Goal: Task Accomplishment & Management: Use online tool/utility

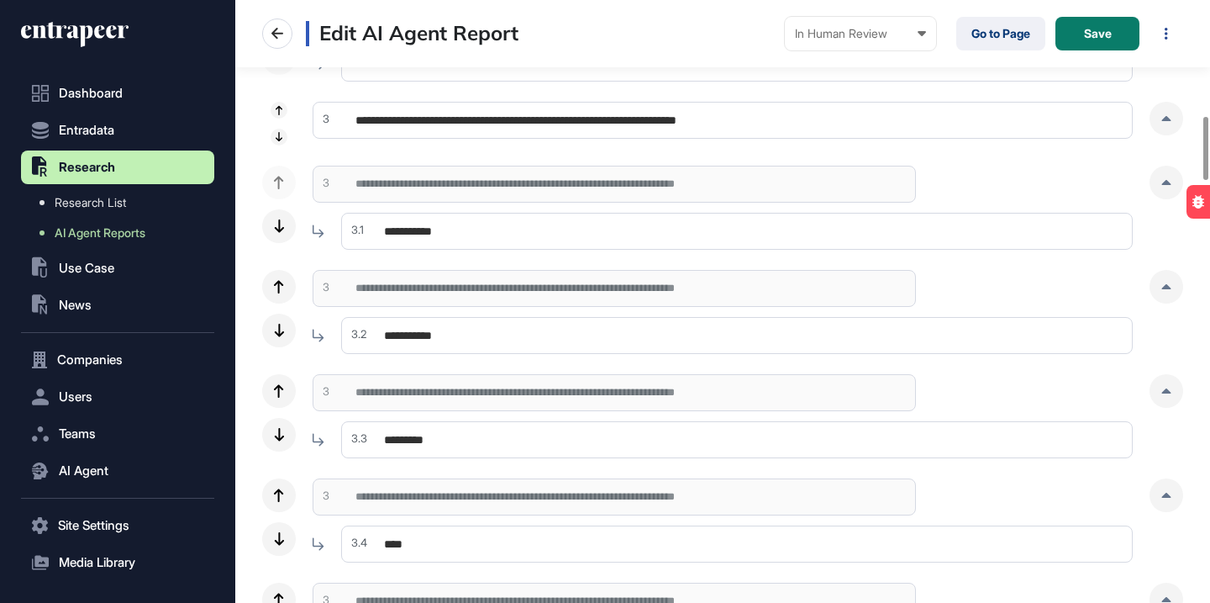
scroll to position [988, 0]
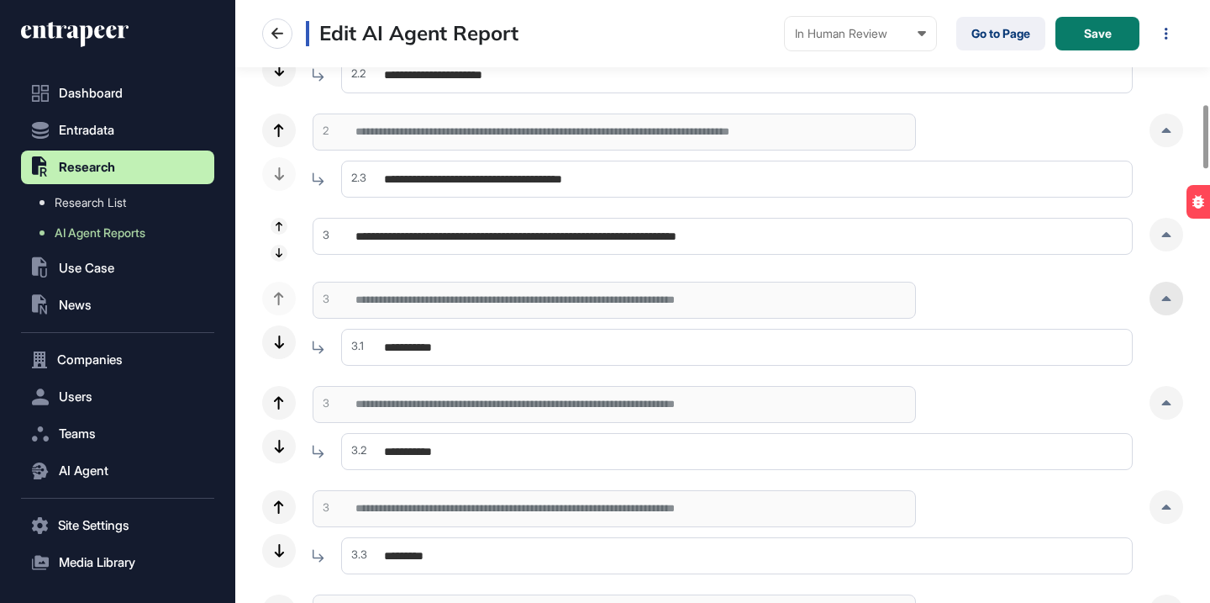
click at [1172, 290] on div at bounding box center [1167, 299] width 34 height 34
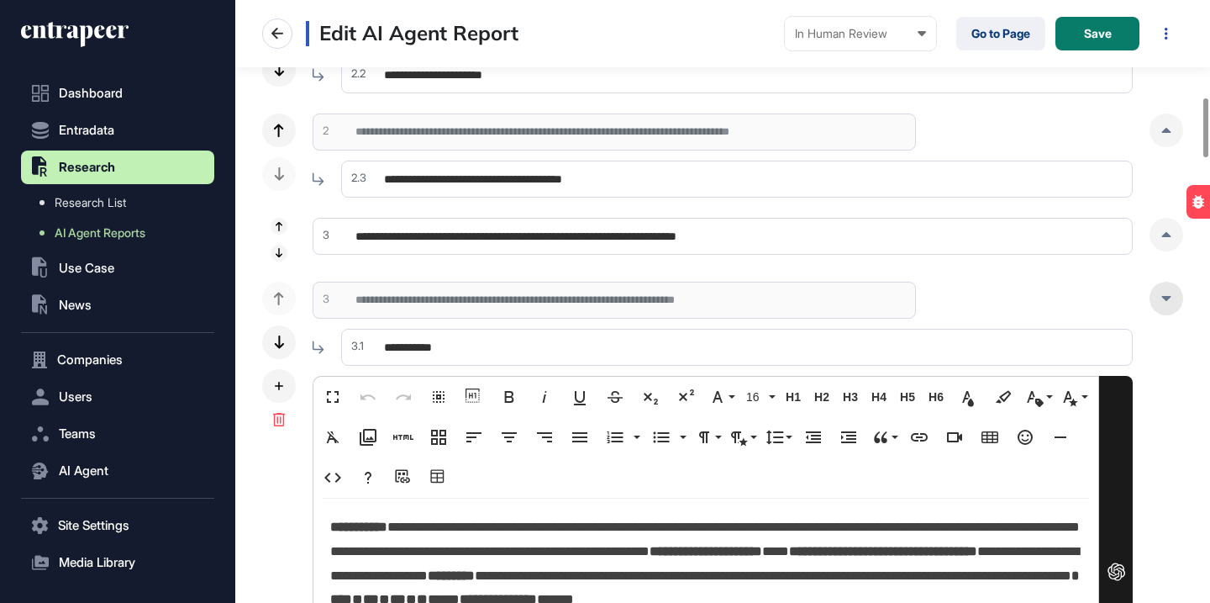
click at [1172, 291] on div at bounding box center [1167, 299] width 34 height 34
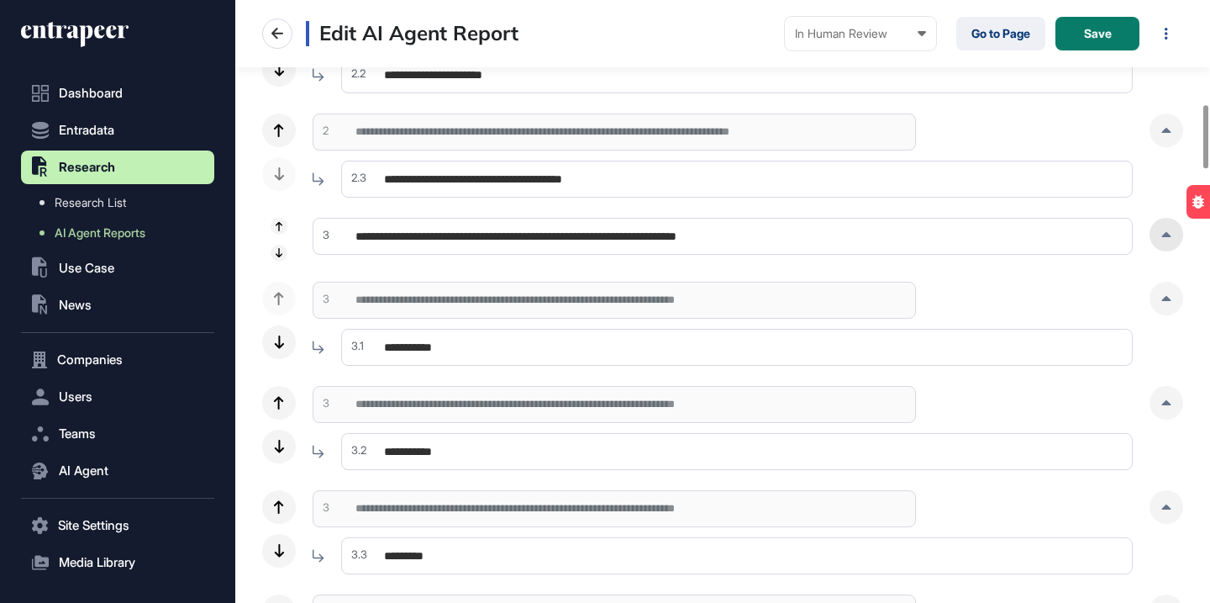
click at [1173, 239] on div at bounding box center [1167, 235] width 34 height 34
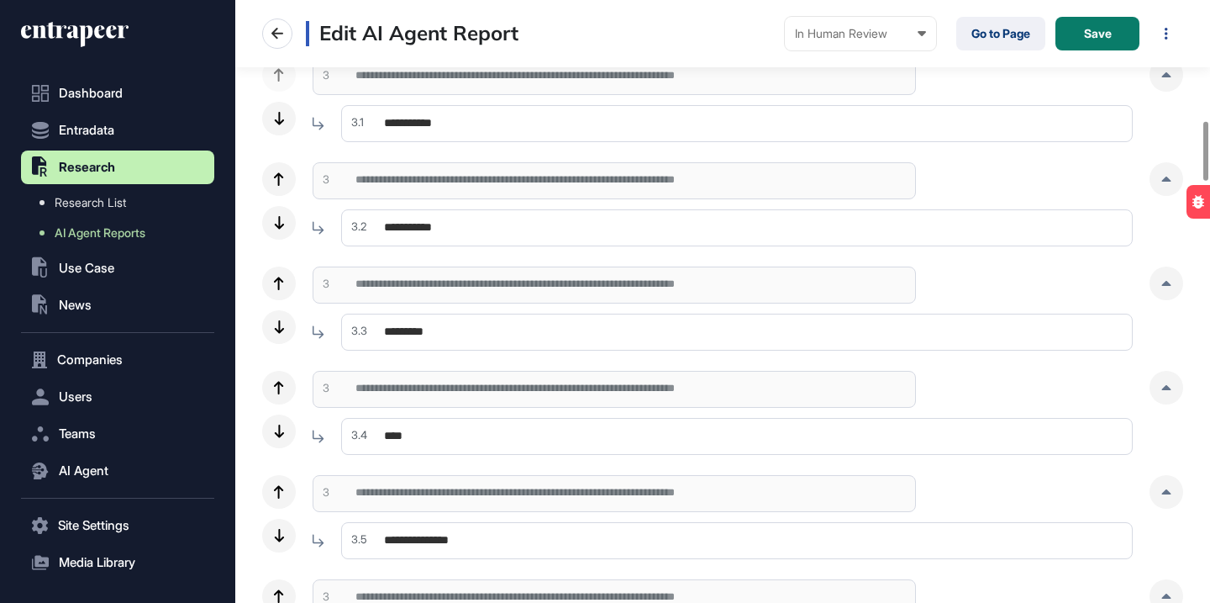
scroll to position [1927, 0]
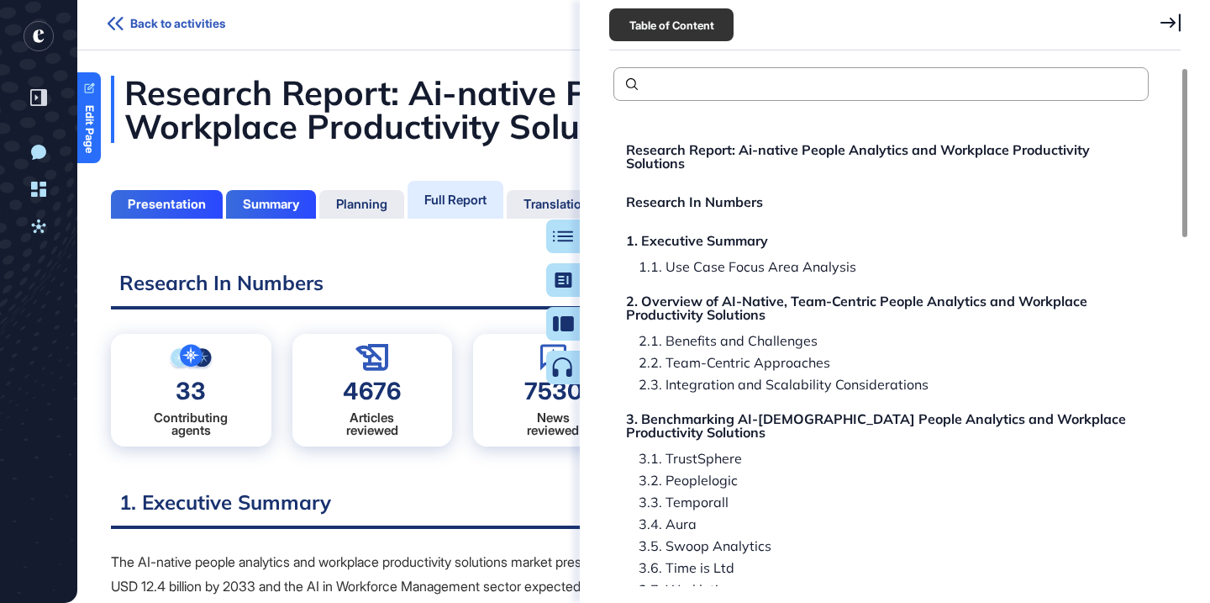
click at [715, 261] on div "1.1. Use Case Focus Area Analysis" at bounding box center [744, 266] width 230 height 13
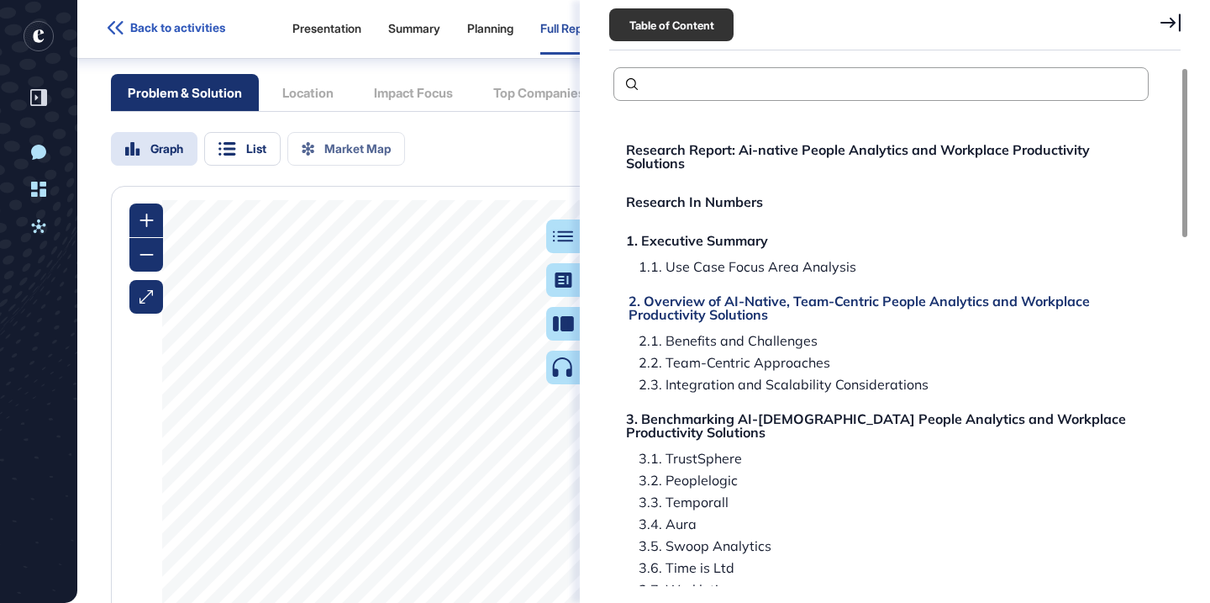
click at [717, 301] on div "2. Overview of AI-Native, Team-Centric People Analytics and Workplace Productiv…" at bounding box center [884, 307] width 510 height 27
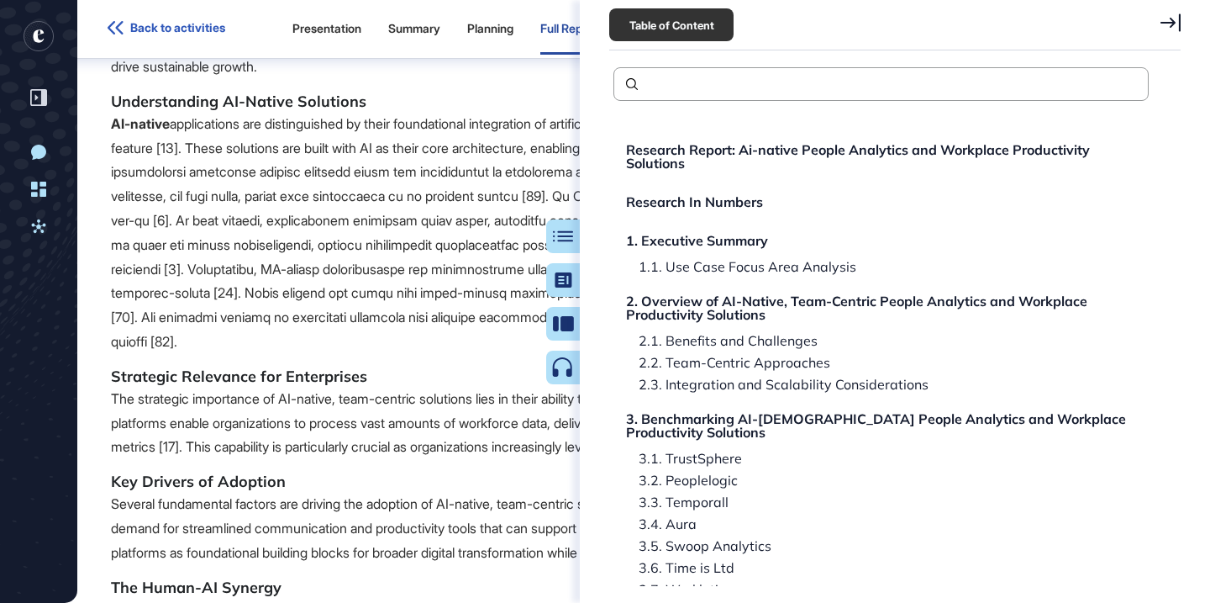
scroll to position [3626, 0]
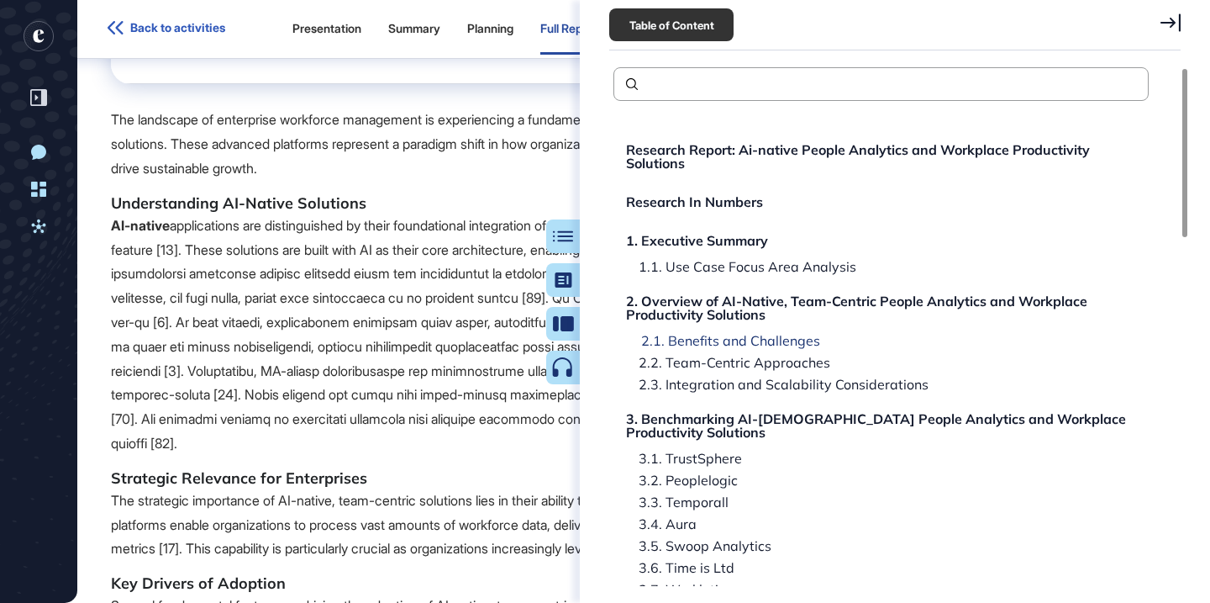
click at [755, 345] on div "2.1. Benefits and Challenges" at bounding box center [725, 340] width 192 height 13
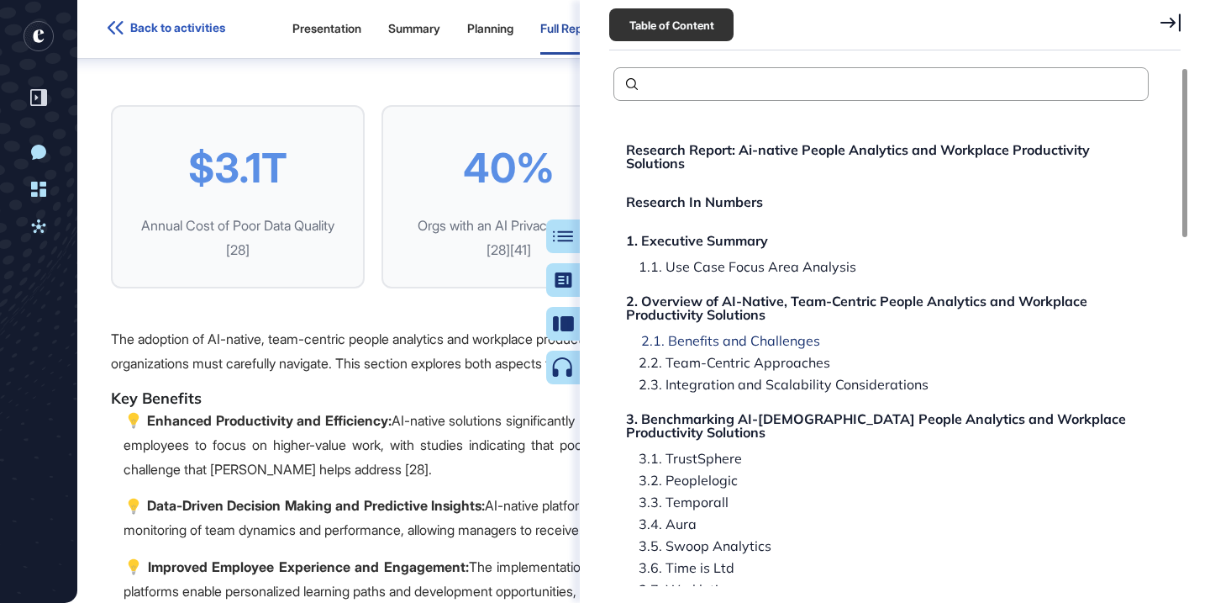
scroll to position [4897, 0]
click at [748, 361] on div "2.2. Team-Centric Approaches" at bounding box center [731, 362] width 204 height 13
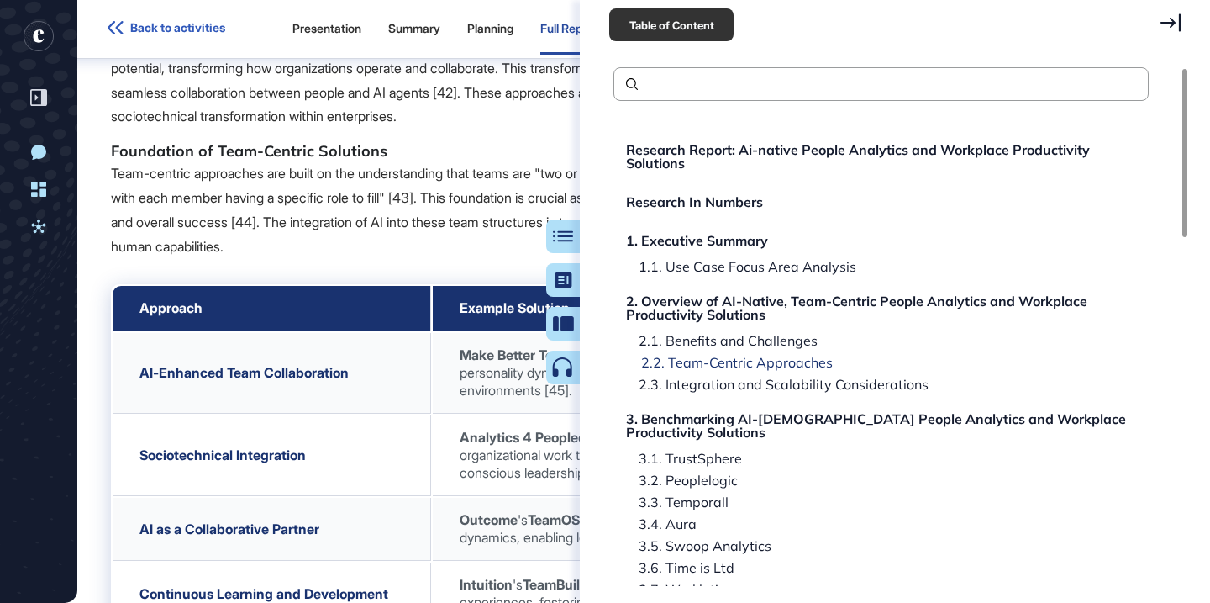
scroll to position [6186, 0]
click at [747, 378] on div "2.3. Integration and Scalability Considerations" at bounding box center [780, 383] width 303 height 13
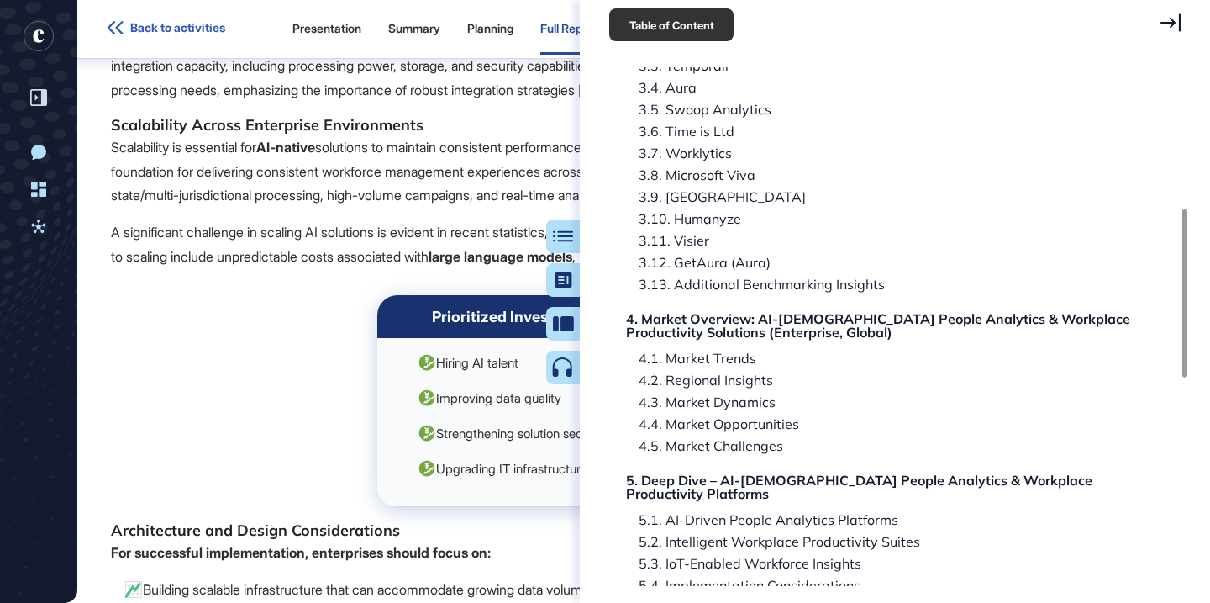
scroll to position [437, 0]
click at [730, 333] on div "4. Market Overview: AI-Native People Analytics & Workplace Productivity Solutio…" at bounding box center [884, 324] width 510 height 27
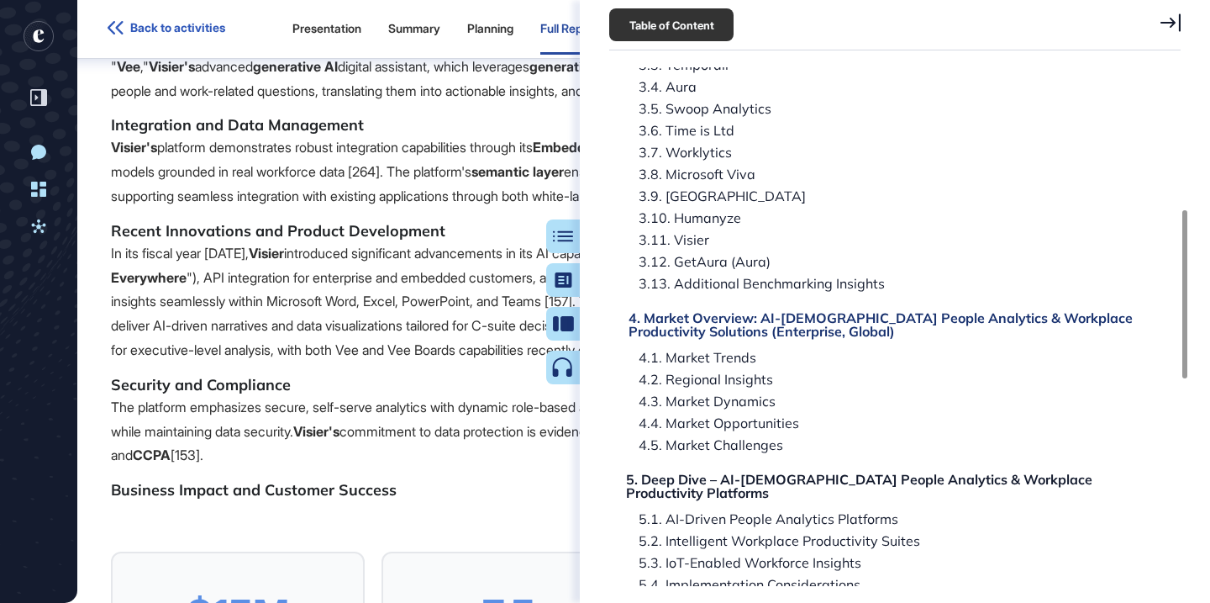
scroll to position [66147, 0]
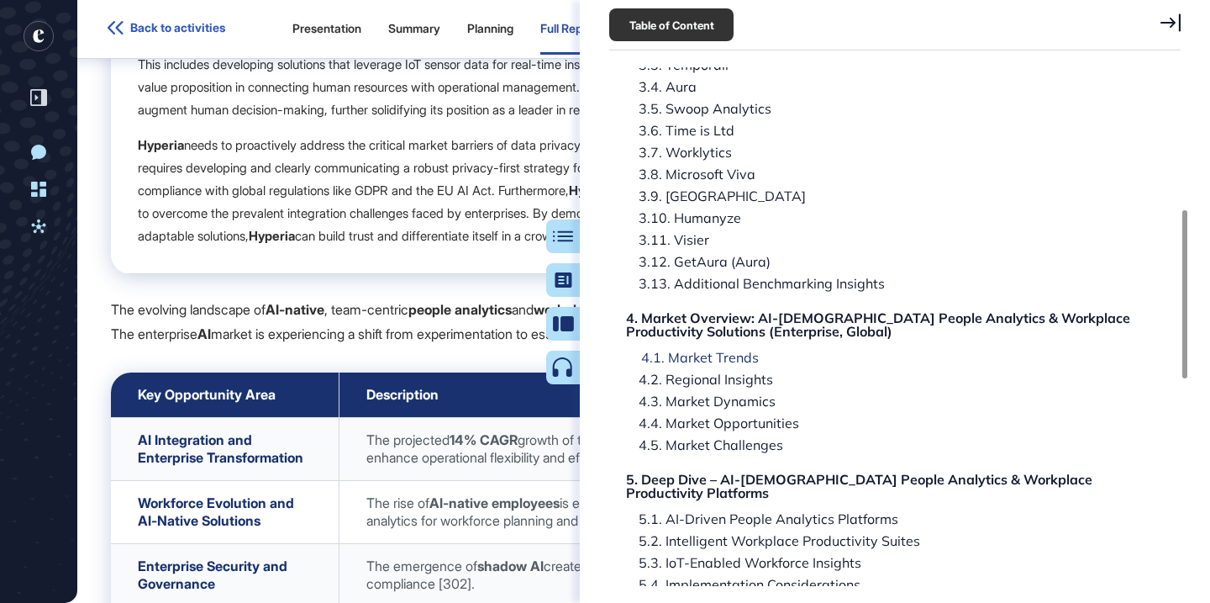
click at [719, 354] on div "4.1. Market Trends" at bounding box center [694, 356] width 130 height 13
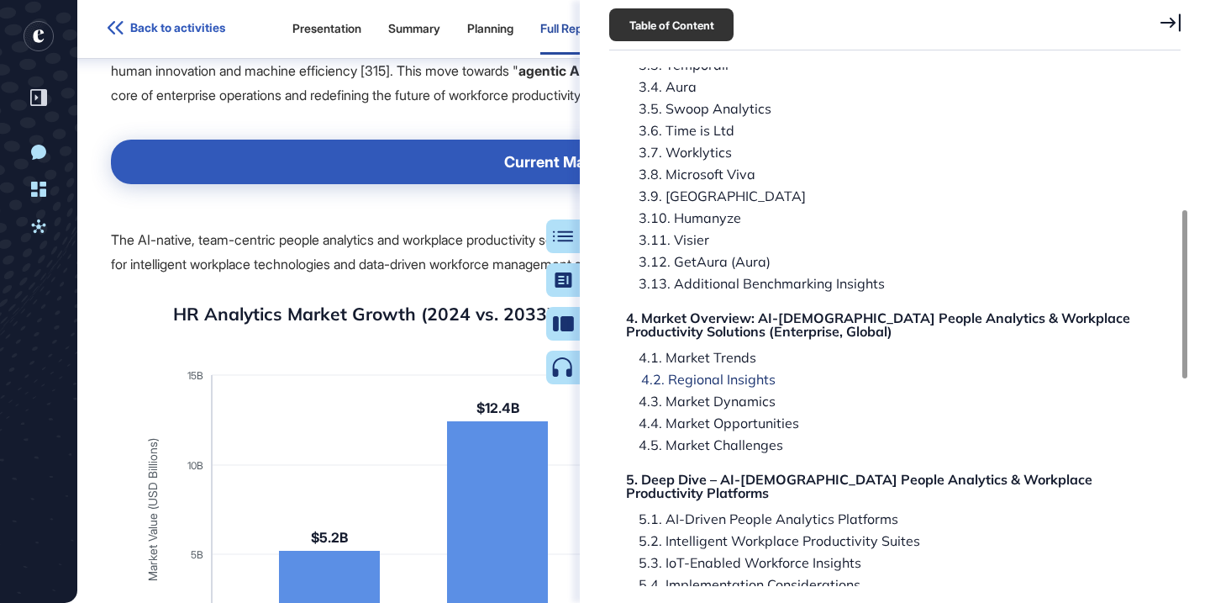
click at [722, 382] on div "4.2. Regional Insights" at bounding box center [702, 378] width 147 height 13
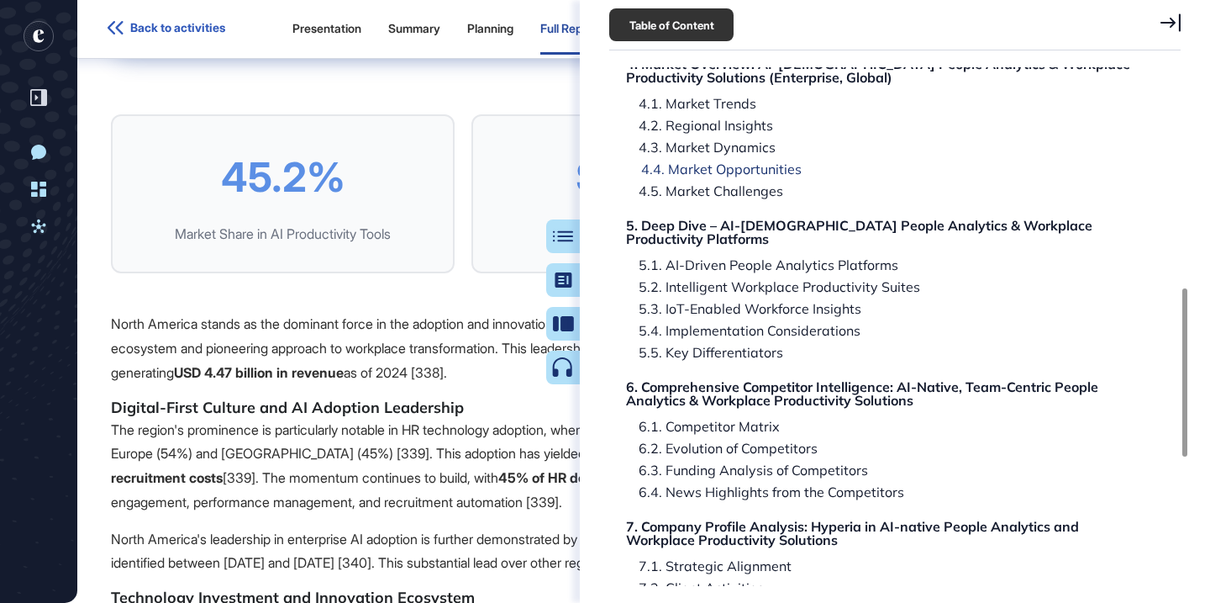
scroll to position [696, 0]
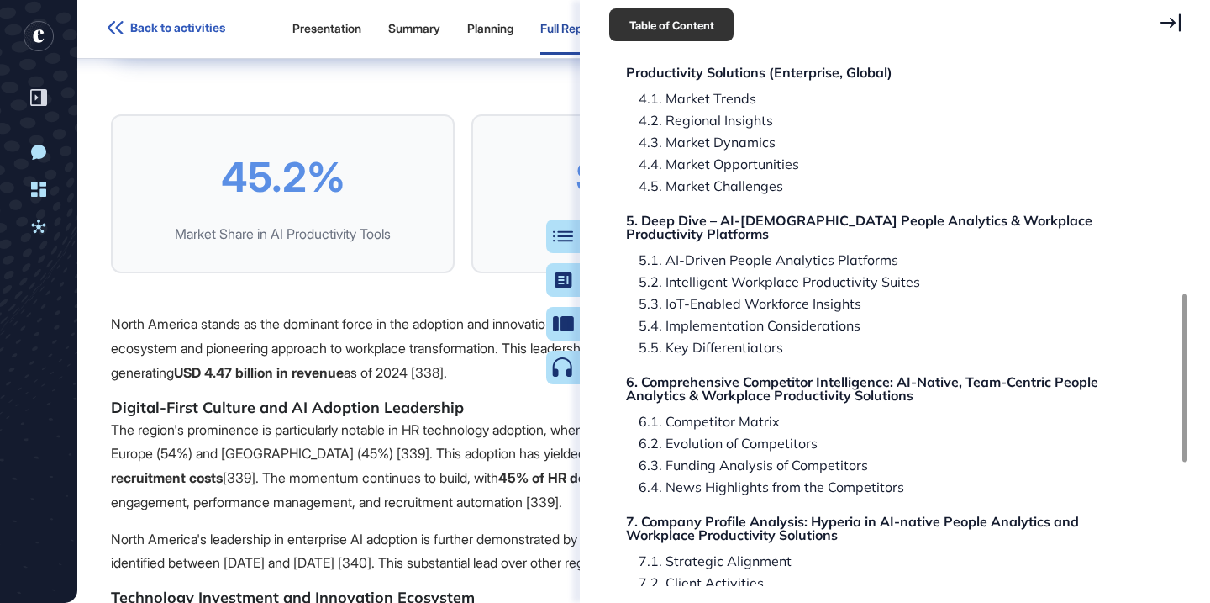
click at [720, 233] on div "Research Report: Ai-native People Analytics and Workplace Productivity Solution…" at bounding box center [881, 205] width 535 height 1543
click at [721, 257] on div "Research Report: Ai-native People Analytics and Workplace Productivity Solution…" at bounding box center [881, 205] width 535 height 1543
click at [731, 253] on div "5.1. AI-Driven People Analytics Platforms" at bounding box center [765, 259] width 272 height 13
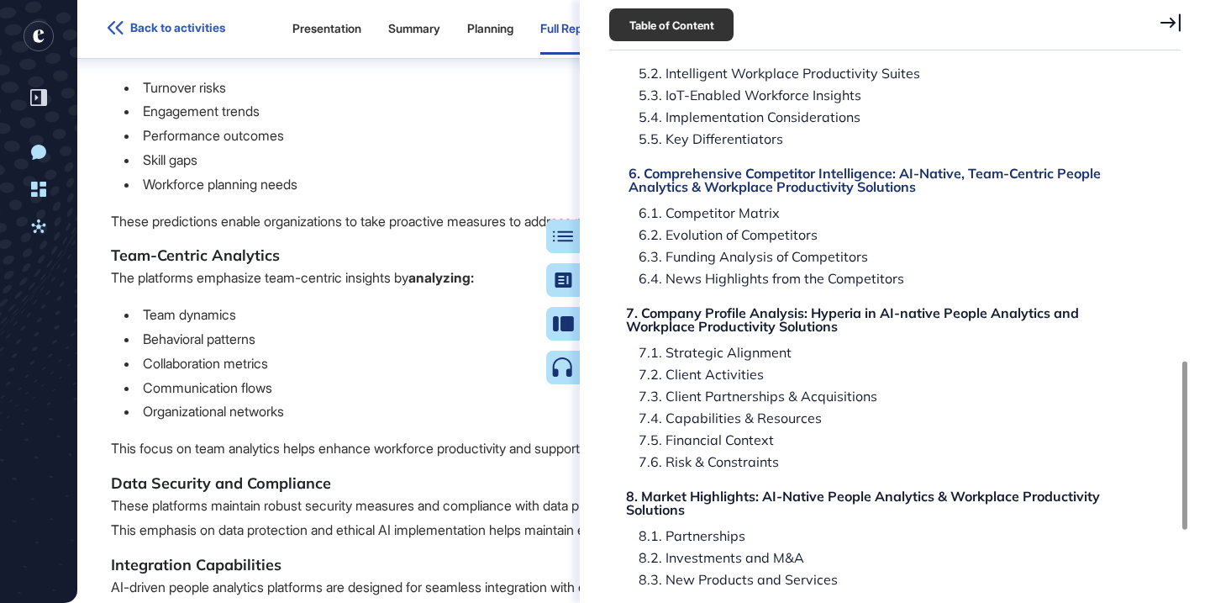
scroll to position [914, 0]
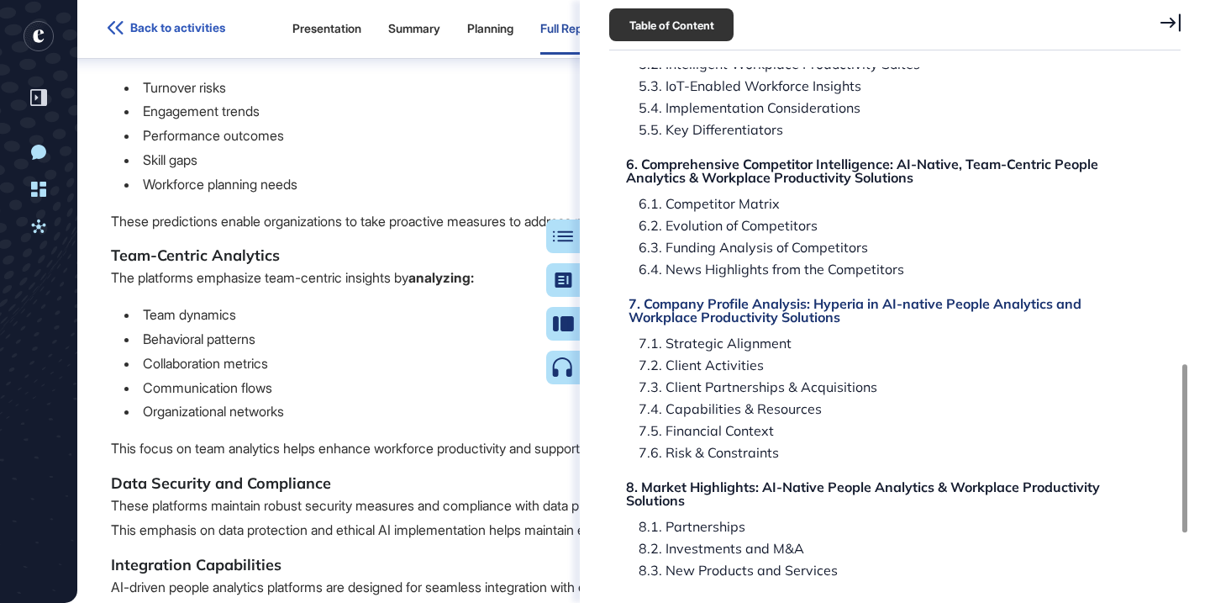
click at [724, 308] on div "7. Company Profile Analysis: Hyperia in AI-native People Analytics and Workplac…" at bounding box center [884, 310] width 510 height 27
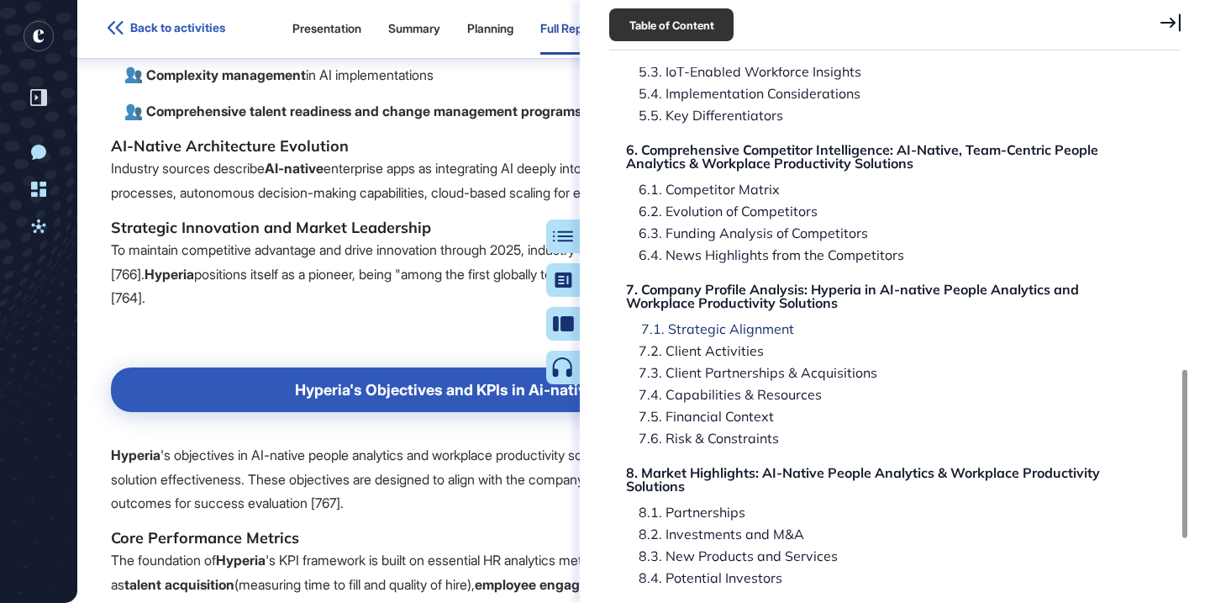
scroll to position [931, 0]
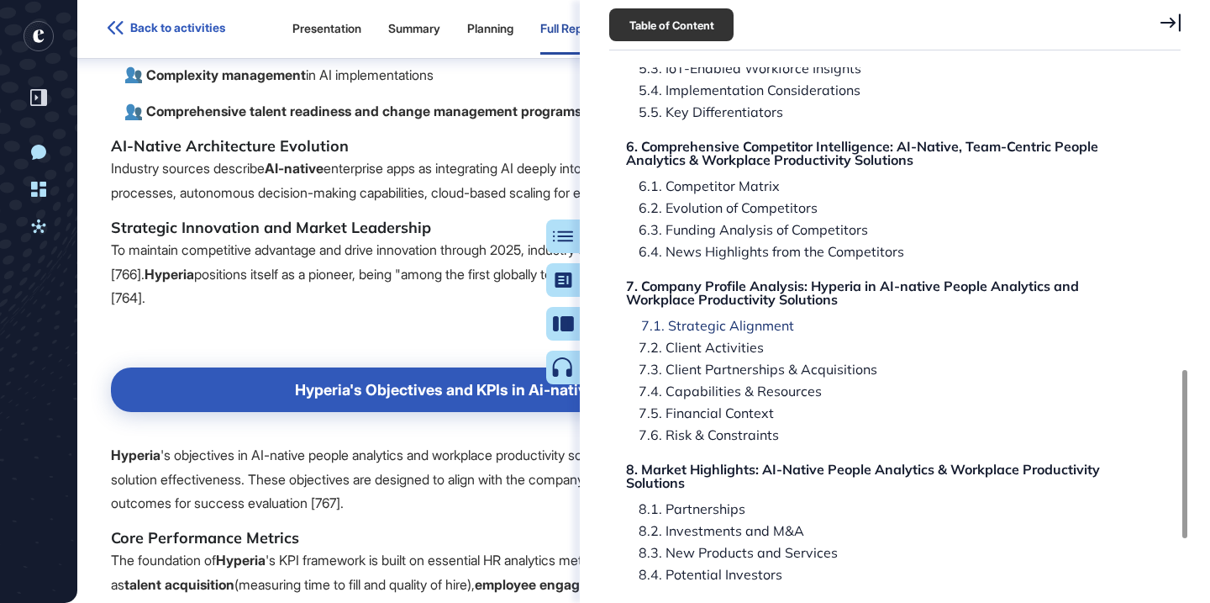
click at [729, 319] on div "7.1. Strategic Alignment" at bounding box center [712, 325] width 166 height 13
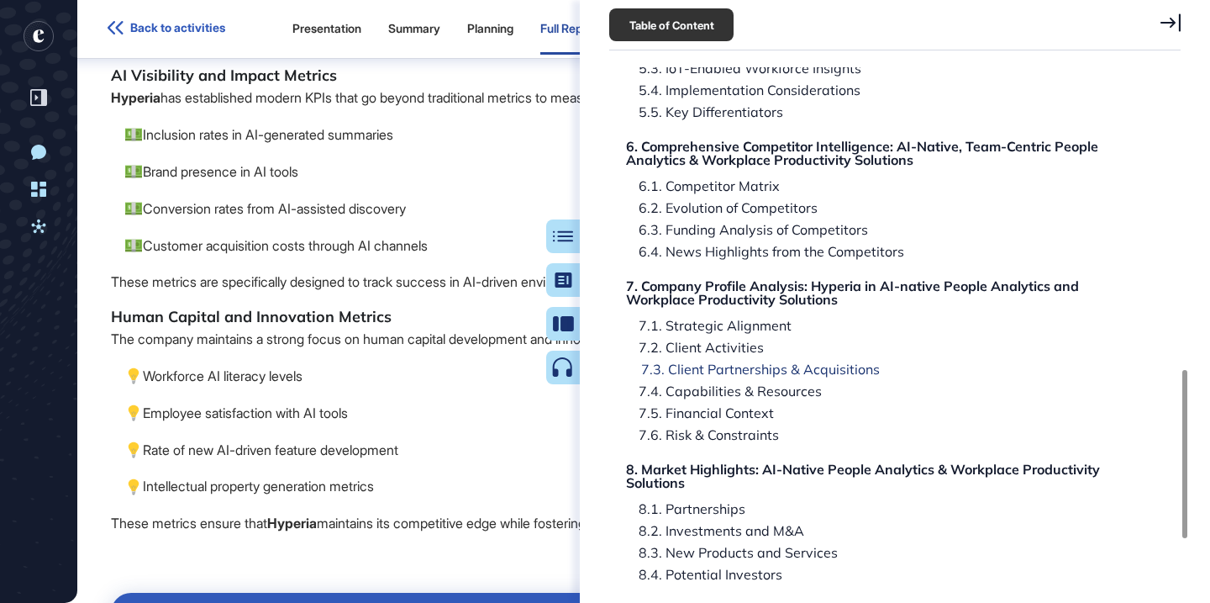
click at [729, 362] on div "7.3. Client Partnerships & Acquisitions" at bounding box center [754, 368] width 251 height 13
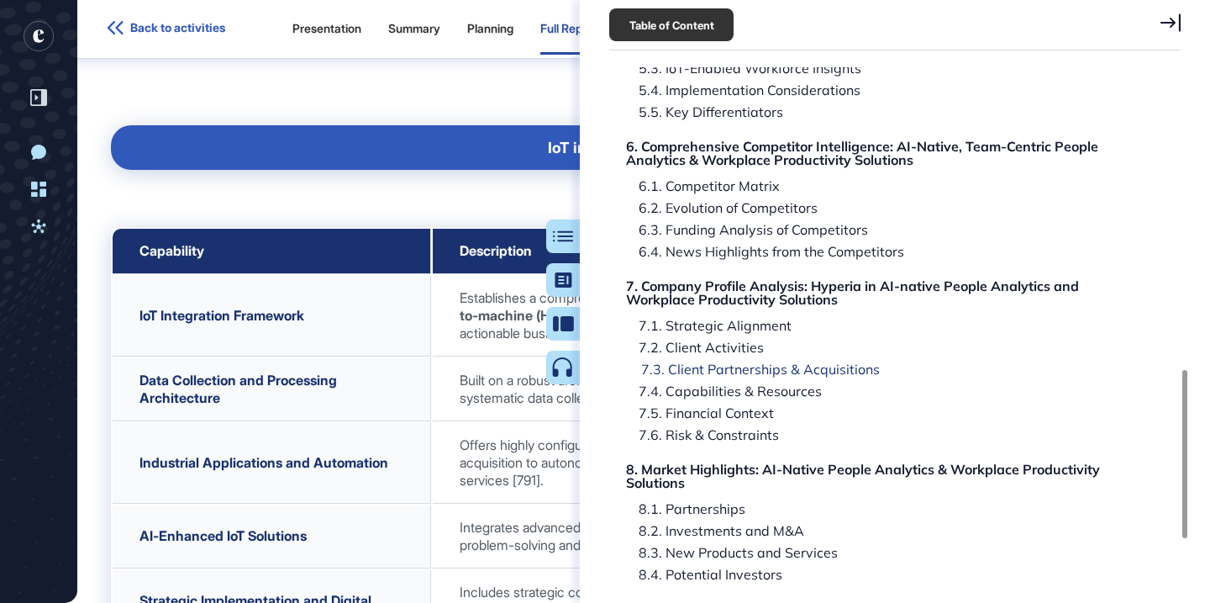
scroll to position [163242, 0]
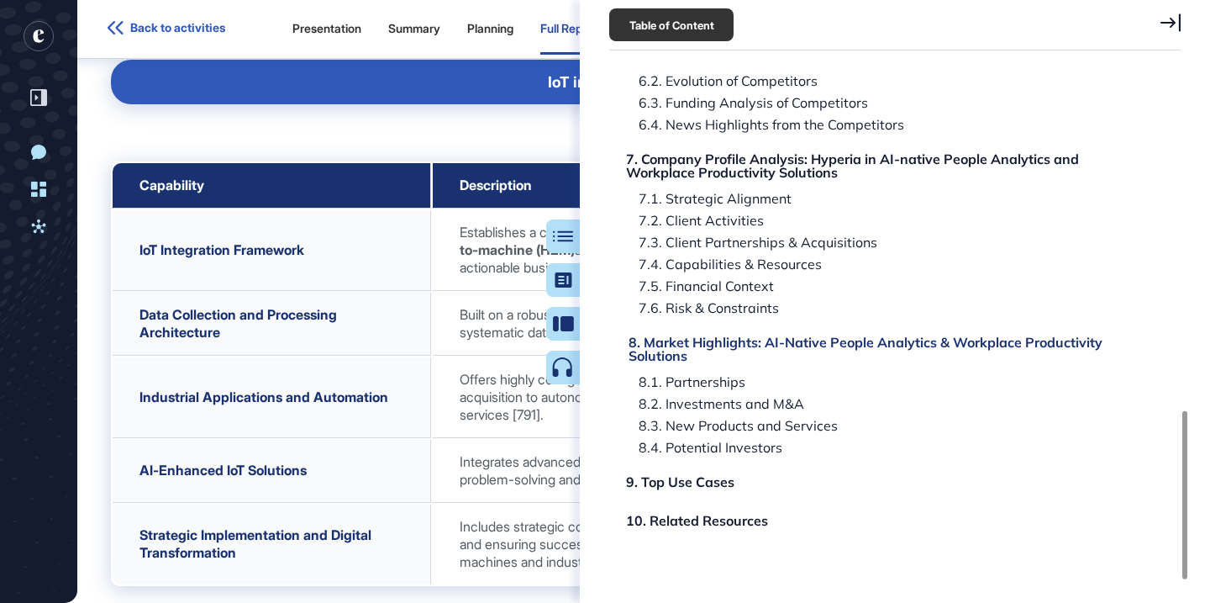
click at [743, 335] on div "8. Market Highlights: AI-Native People Analytics & Workplace Productivity Solut…" at bounding box center [884, 348] width 510 height 27
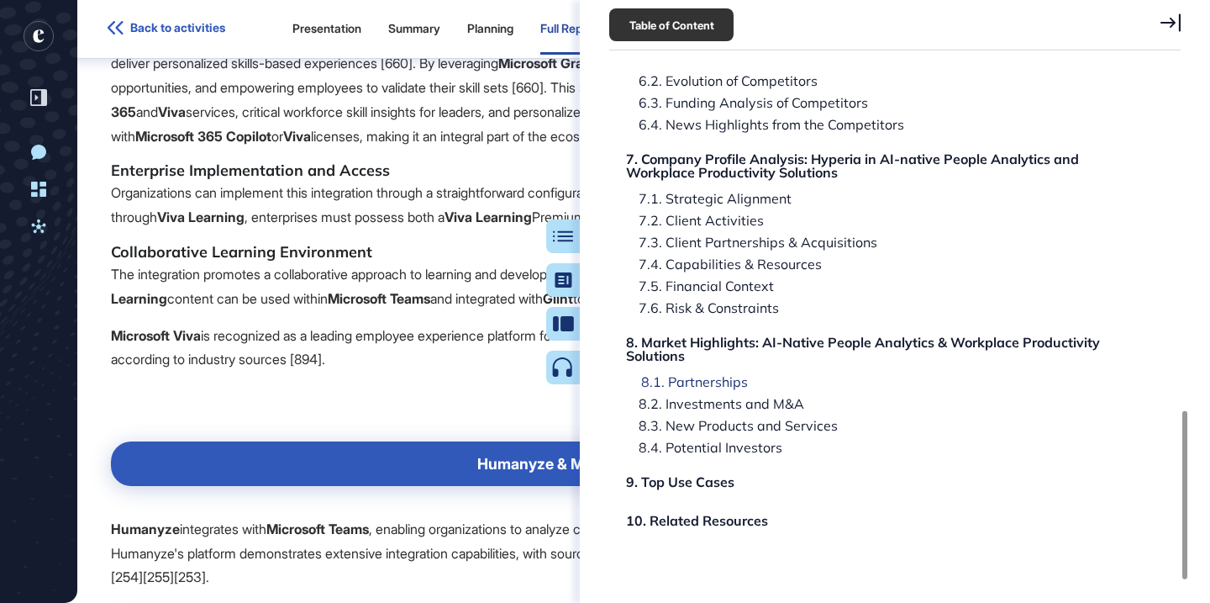
click at [662, 375] on div "8.1. Partnerships" at bounding box center [688, 381] width 119 height 13
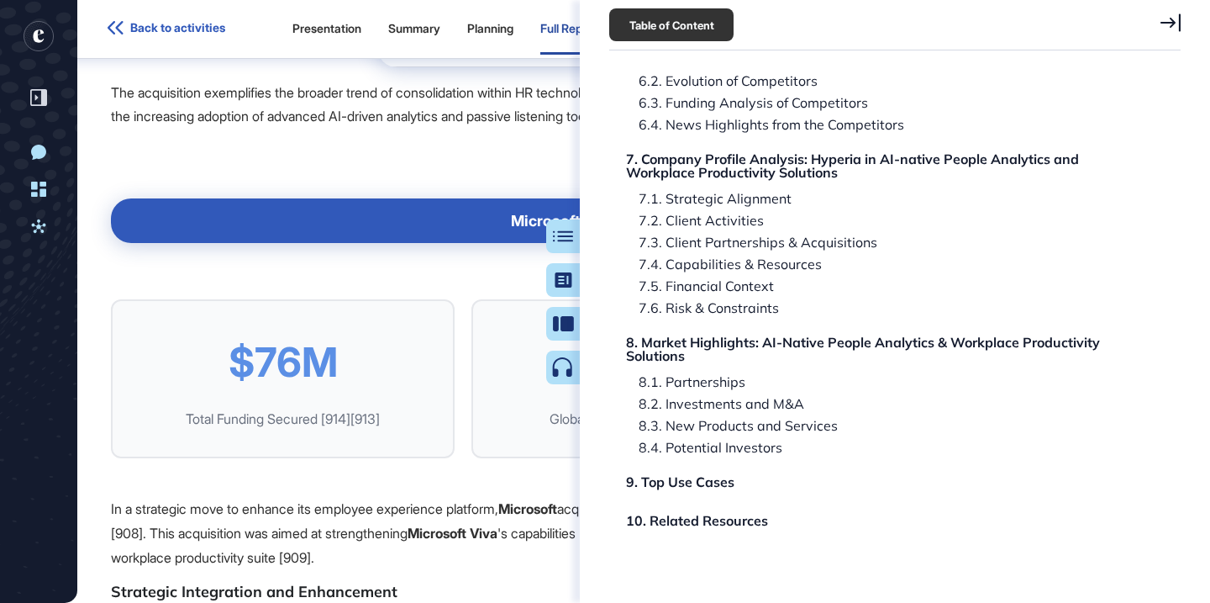
click at [556, 242] on button "Table of Contents" at bounding box center [563, 236] width 34 height 34
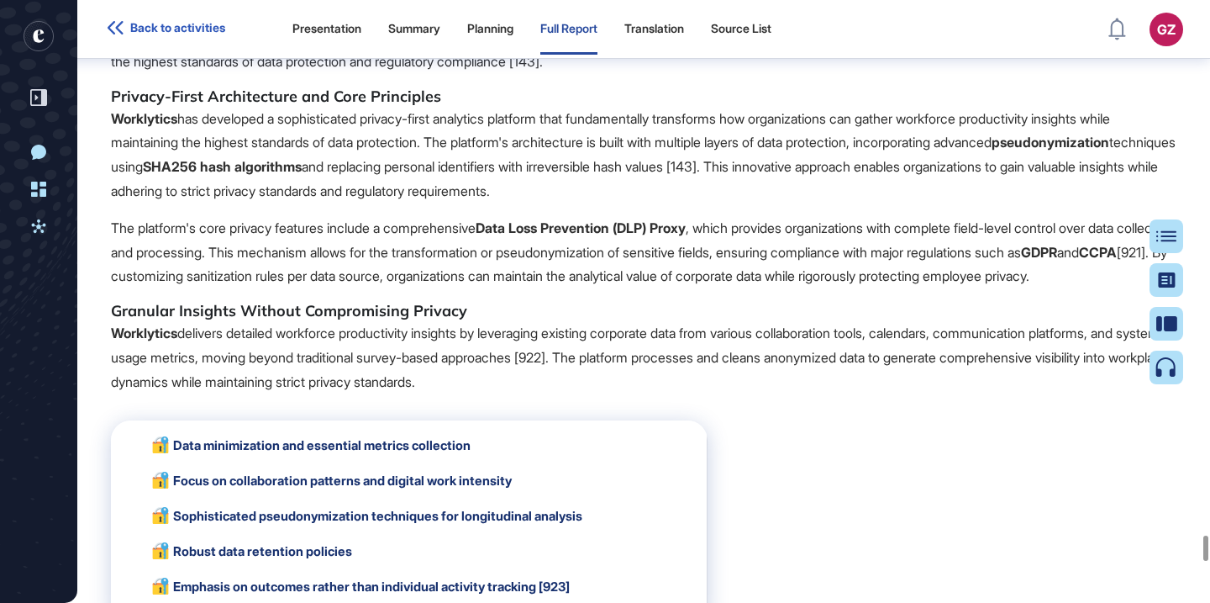
scroll to position [195033, 0]
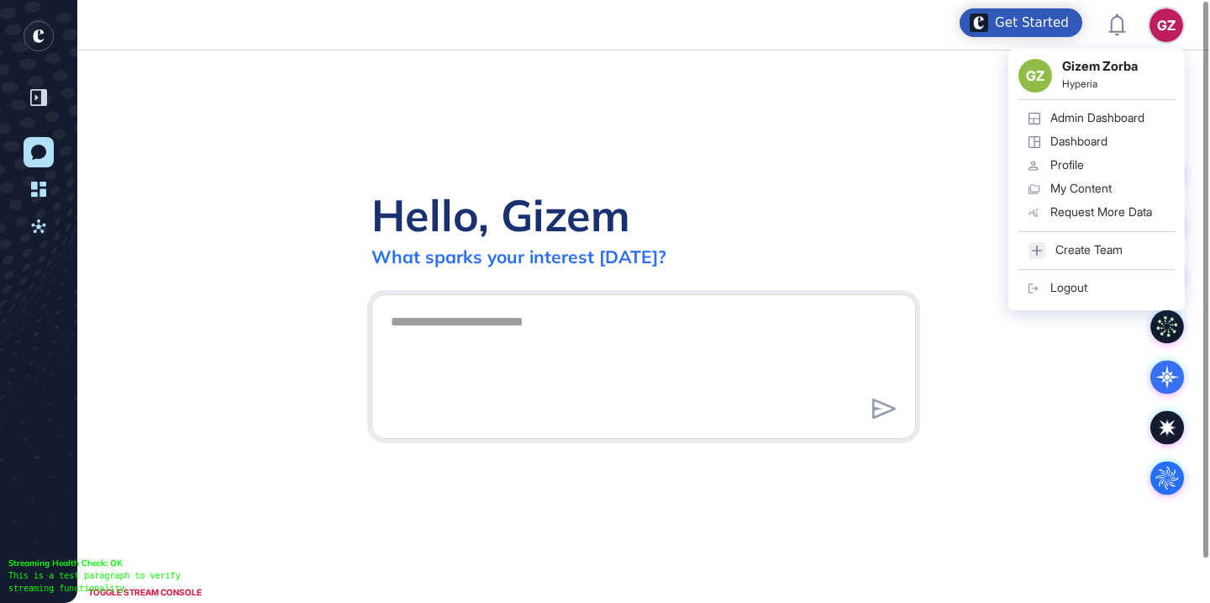
click at [1087, 125] on link "Admin Dashboard" at bounding box center [1097, 119] width 156 height 24
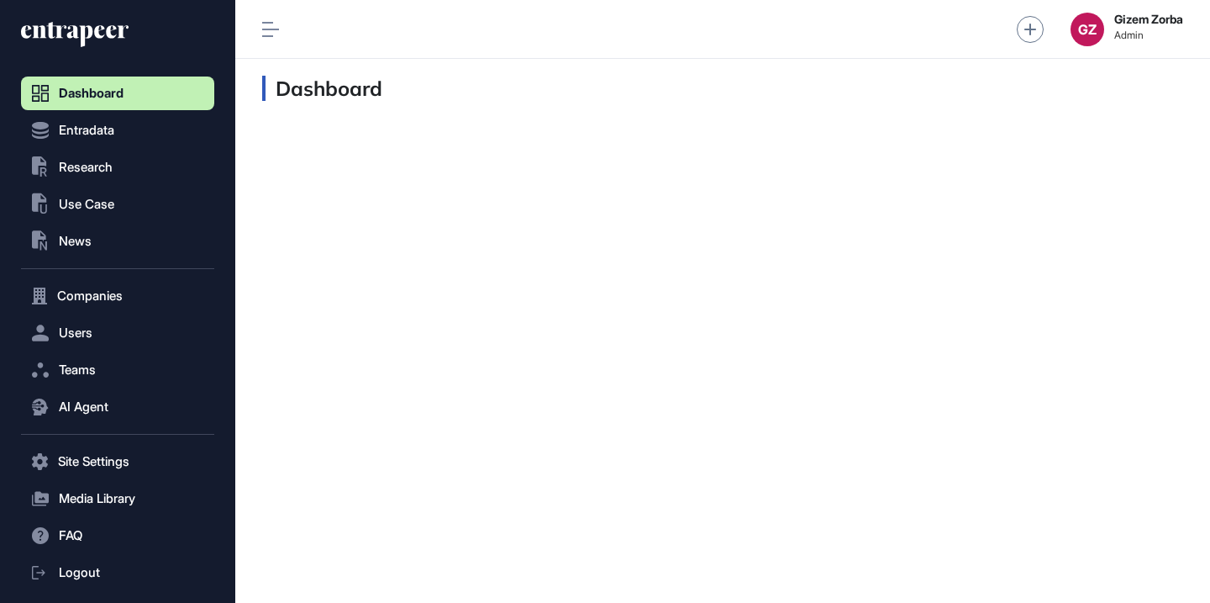
scroll to position [1, 1]
click at [94, 38] on icon at bounding box center [75, 34] width 108 height 27
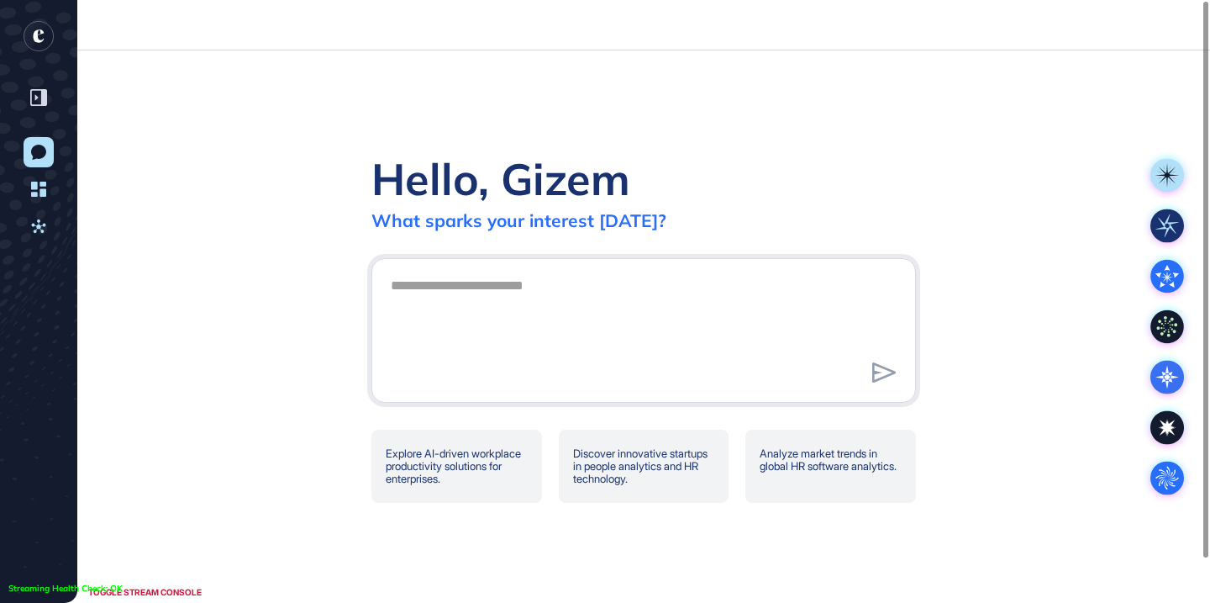
scroll to position [1, 1]
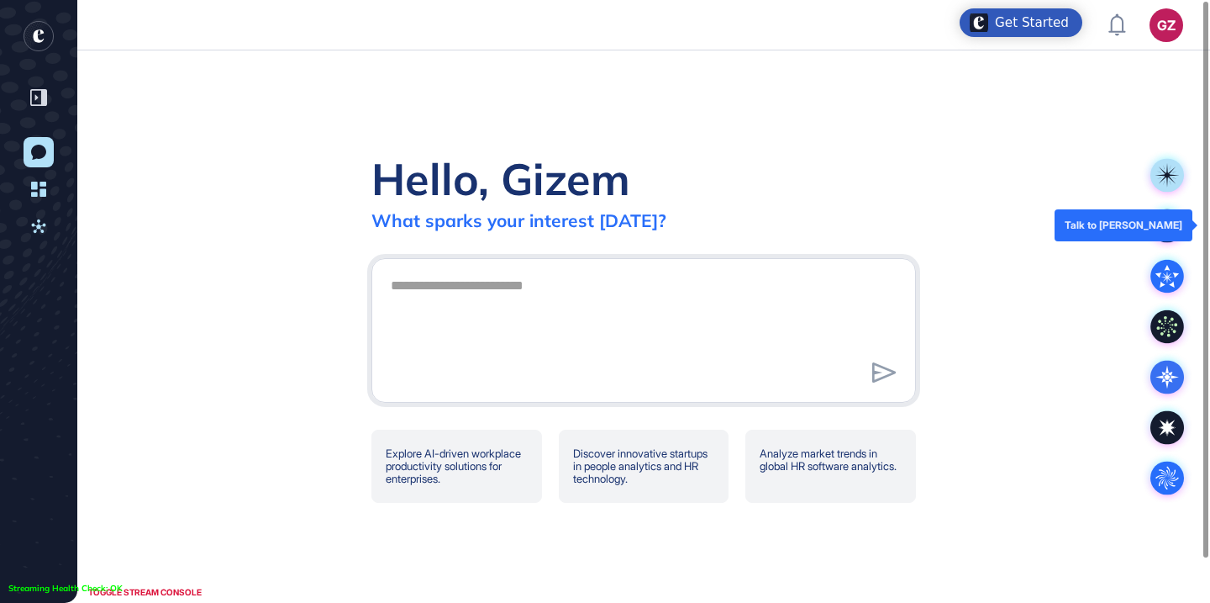
click at [1165, 220] on rect at bounding box center [1168, 225] width 34 height 34
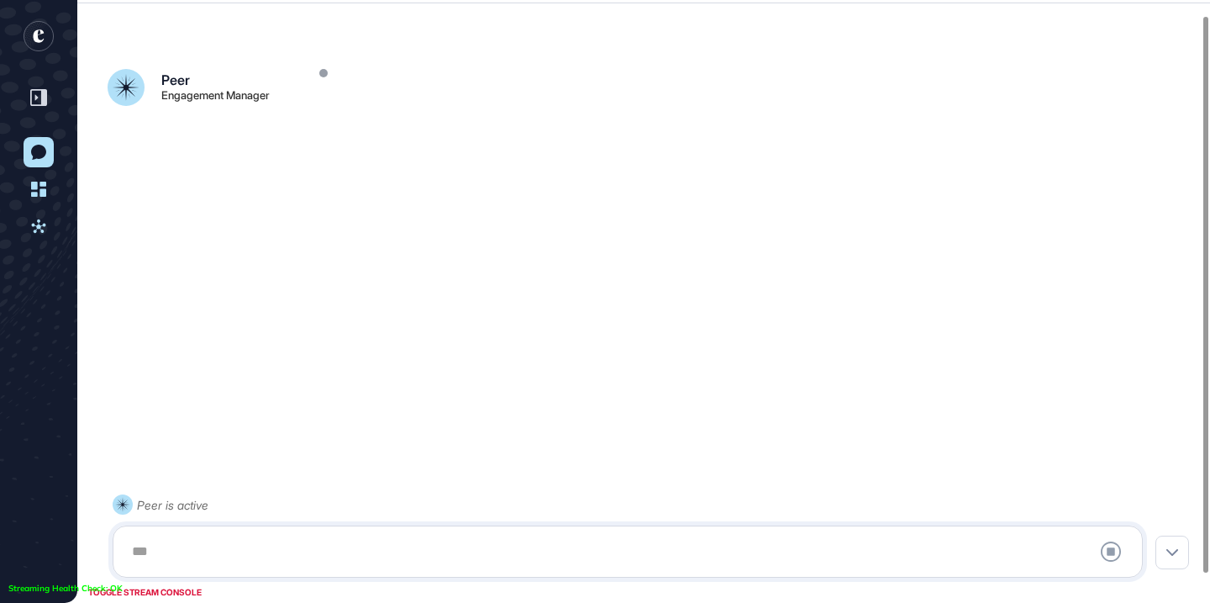
scroll to position [47, 0]
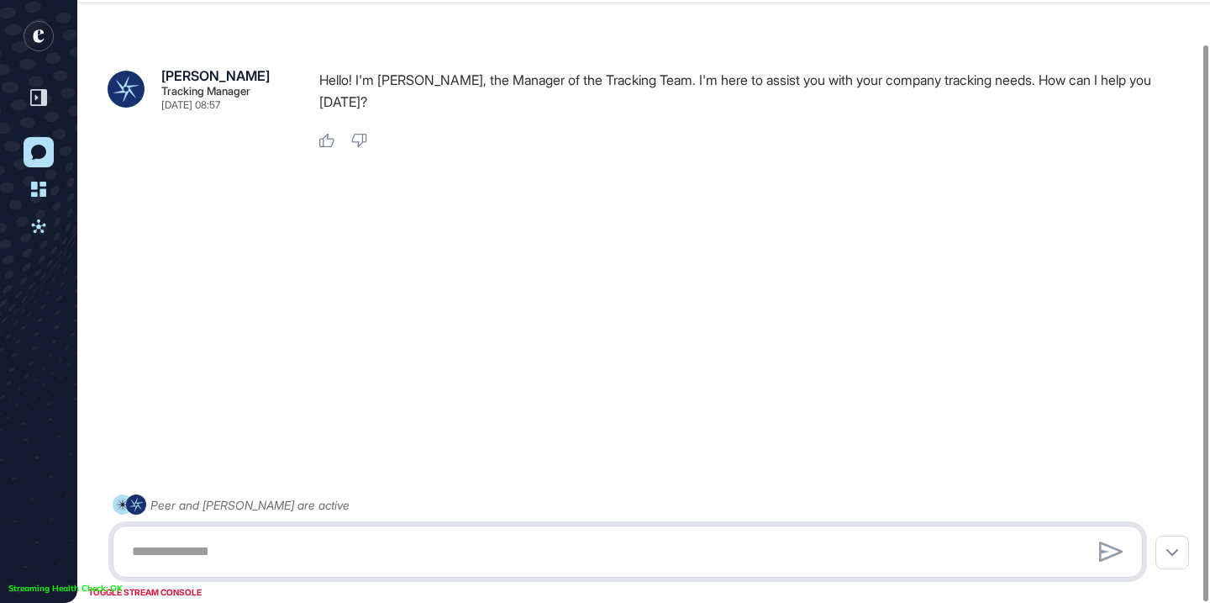
click at [559, 547] on textarea at bounding box center [628, 552] width 1012 height 34
paste textarea "******"
type textarea "**"
paste textarea "******"
type textarea "*"
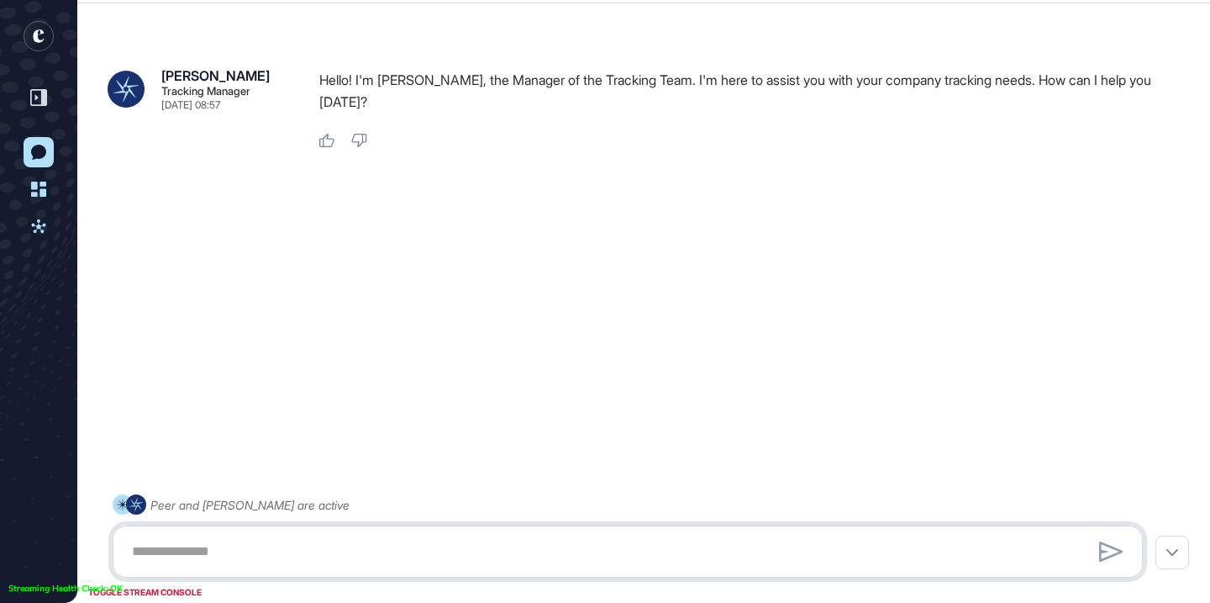
paste textarea "**********"
type textarea "**********"
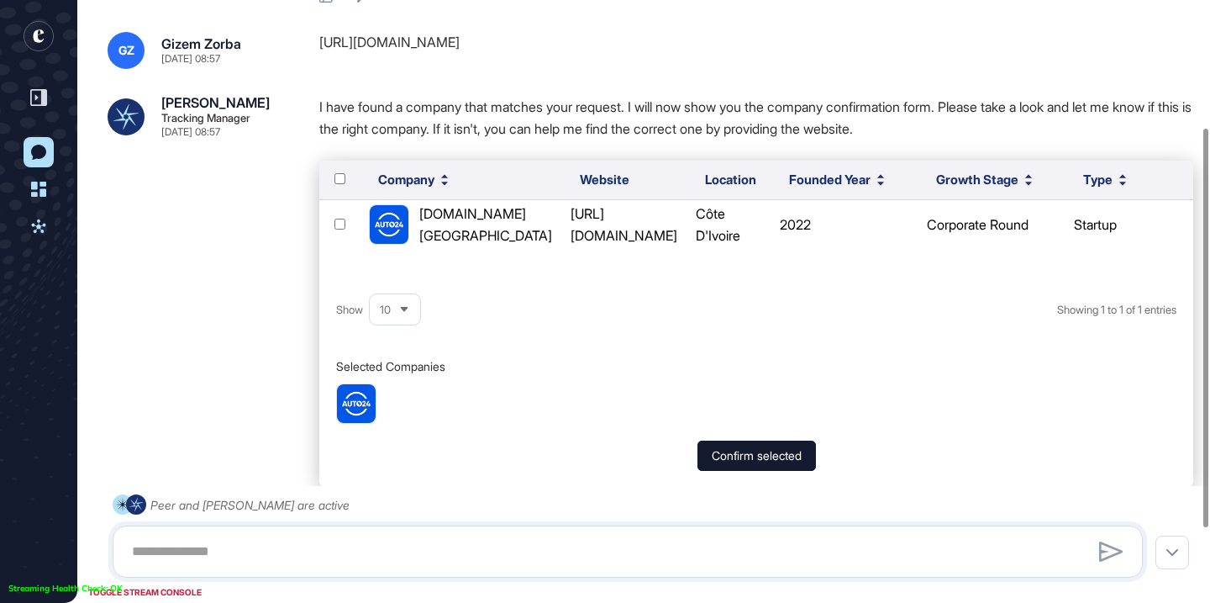
scroll to position [303, 0]
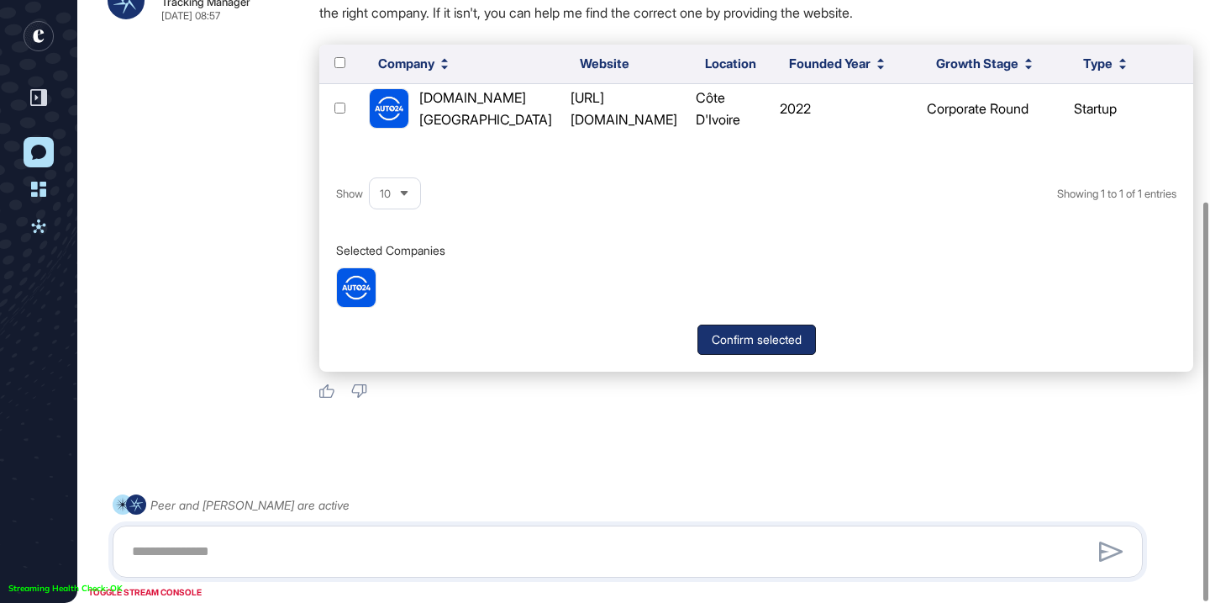
click at [714, 324] on button "Confirm selected" at bounding box center [757, 339] width 119 height 30
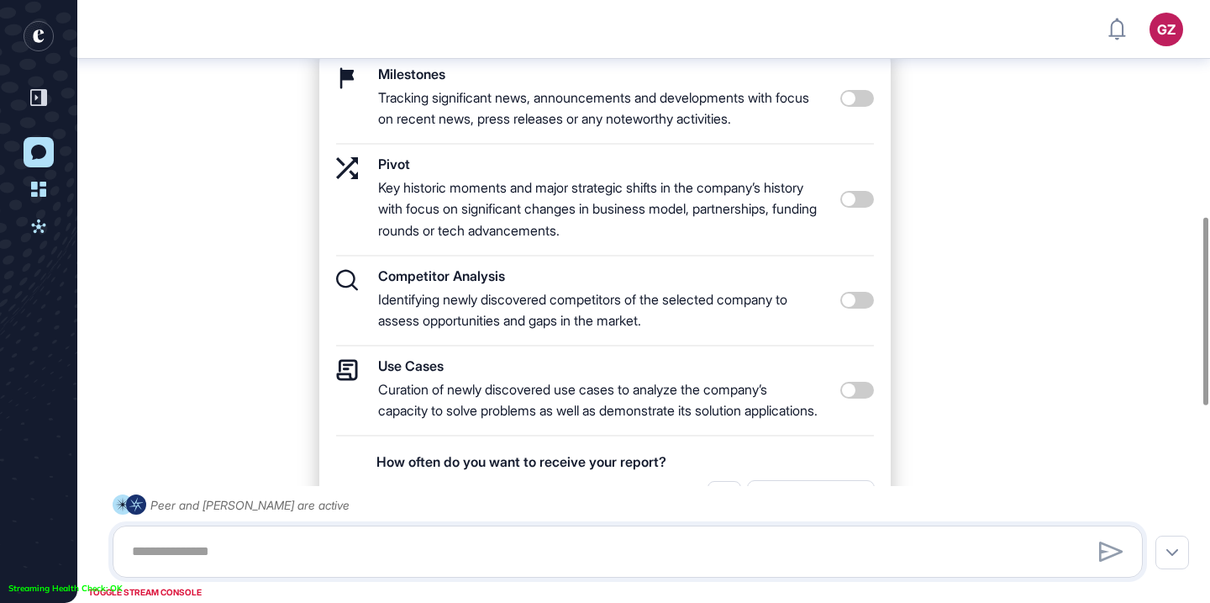
scroll to position [693, 0]
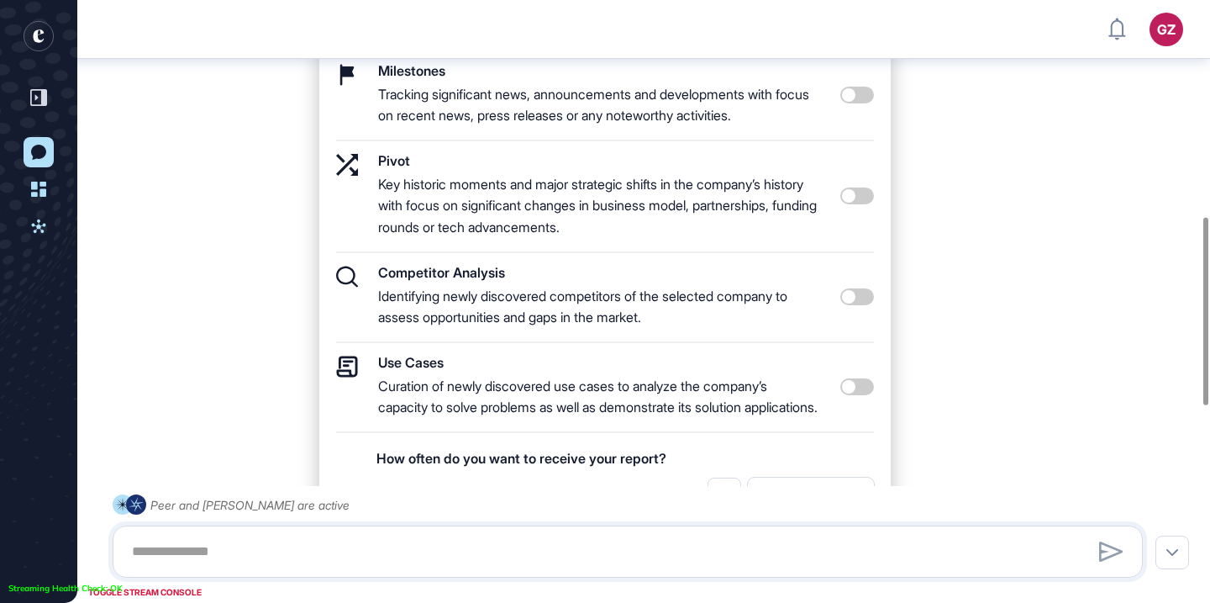
click at [861, 295] on span at bounding box center [857, 296] width 34 height 17
click at [861, 395] on span at bounding box center [857, 386] width 34 height 17
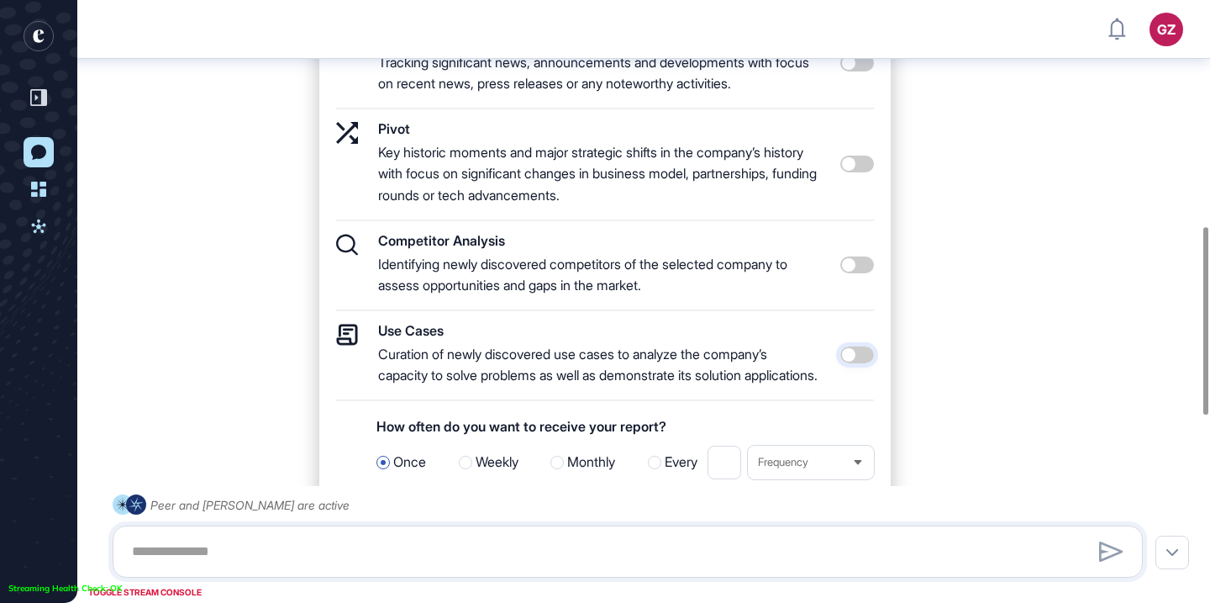
scroll to position [724, 0]
click at [848, 268] on span at bounding box center [857, 265] width 34 height 17
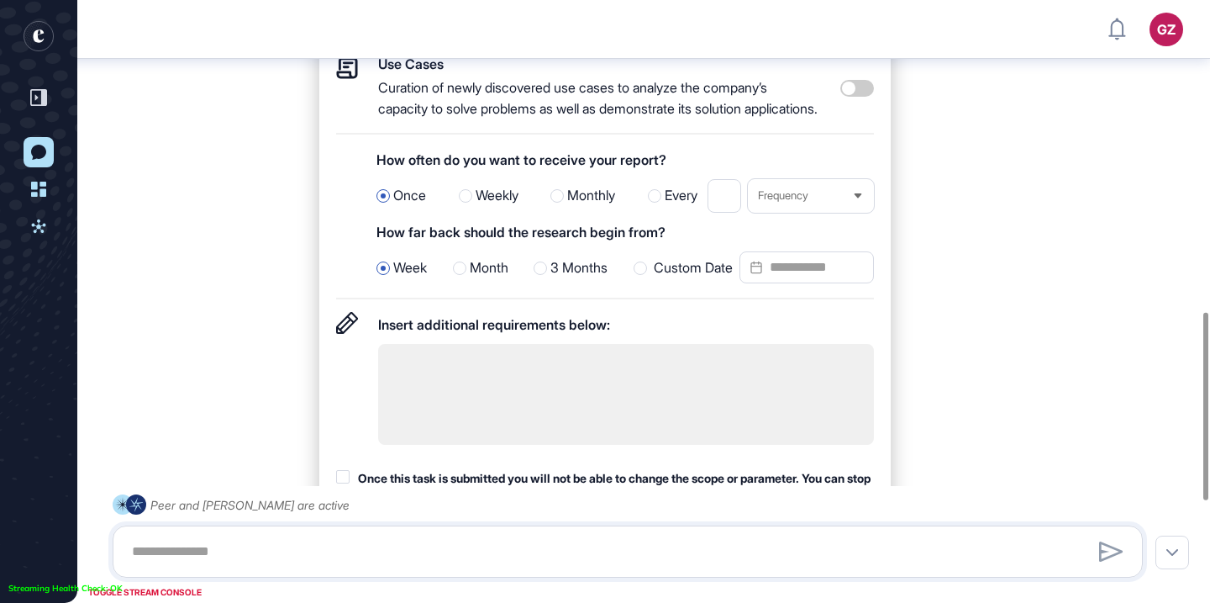
scroll to position [998, 0]
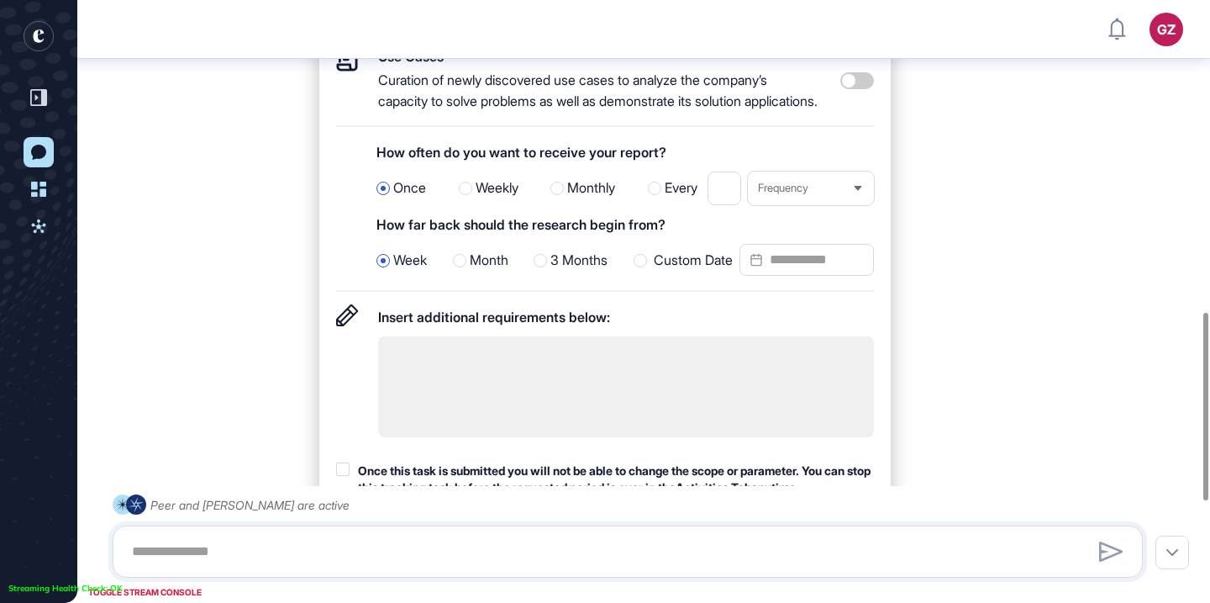
click at [808, 194] on span "Frequency" at bounding box center [783, 188] width 50 height 13
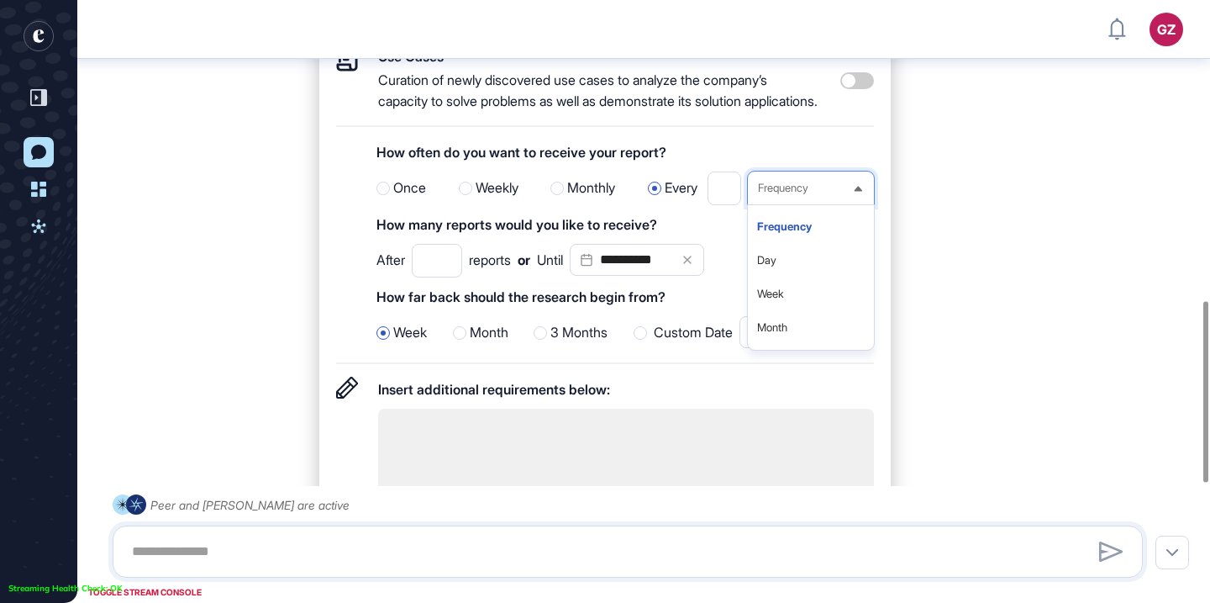
click at [808, 194] on span "Frequency" at bounding box center [783, 188] width 50 height 13
click at [387, 195] on div at bounding box center [383, 188] width 13 height 13
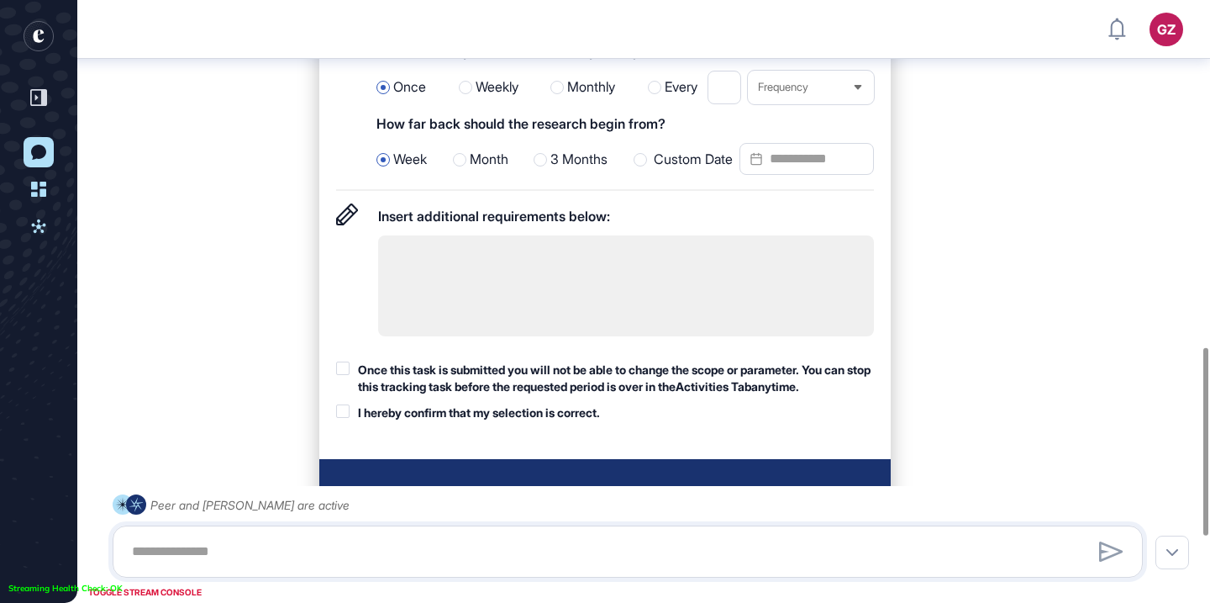
scroll to position [1132, 0]
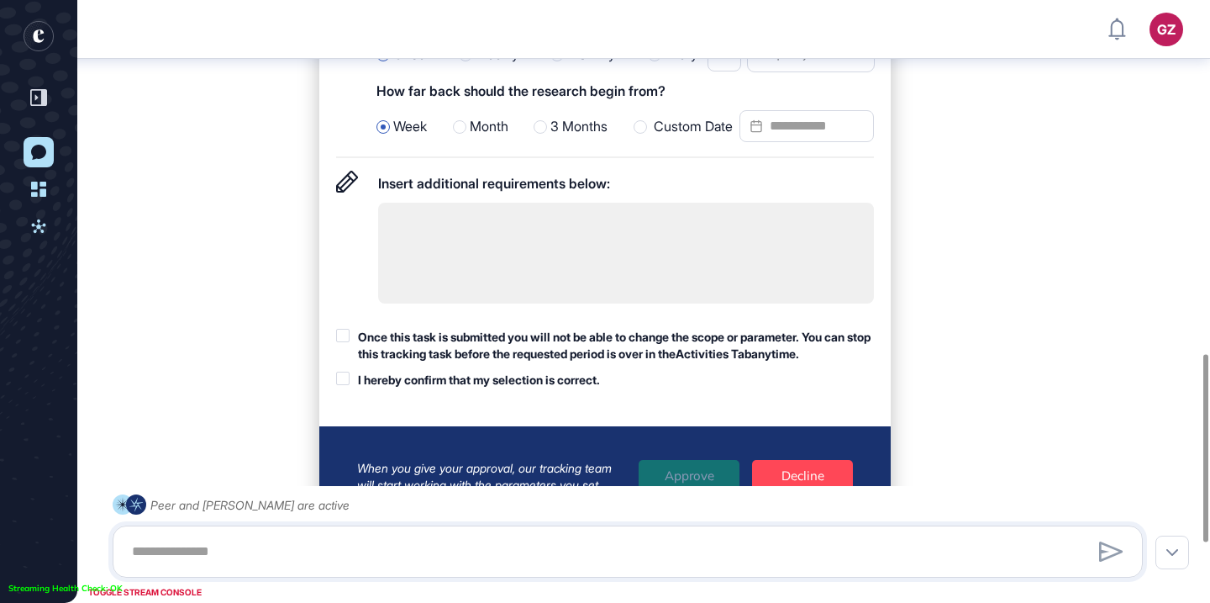
click at [794, 139] on input "Custom Date" at bounding box center [807, 126] width 134 height 32
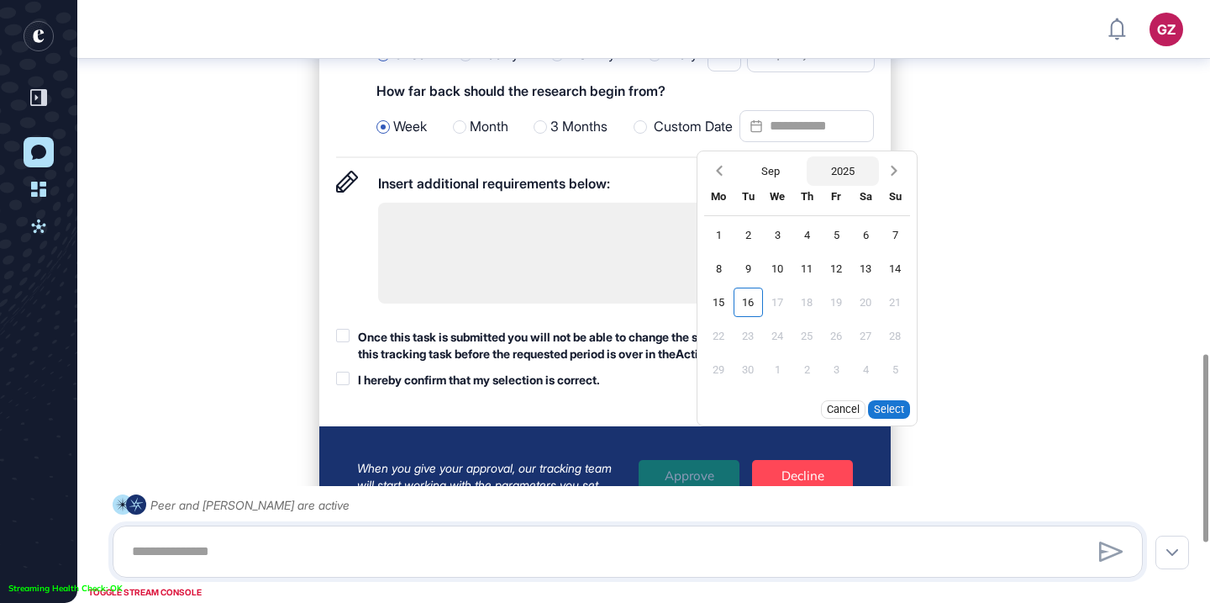
click at [840, 186] on button "2025" at bounding box center [843, 170] width 72 height 29
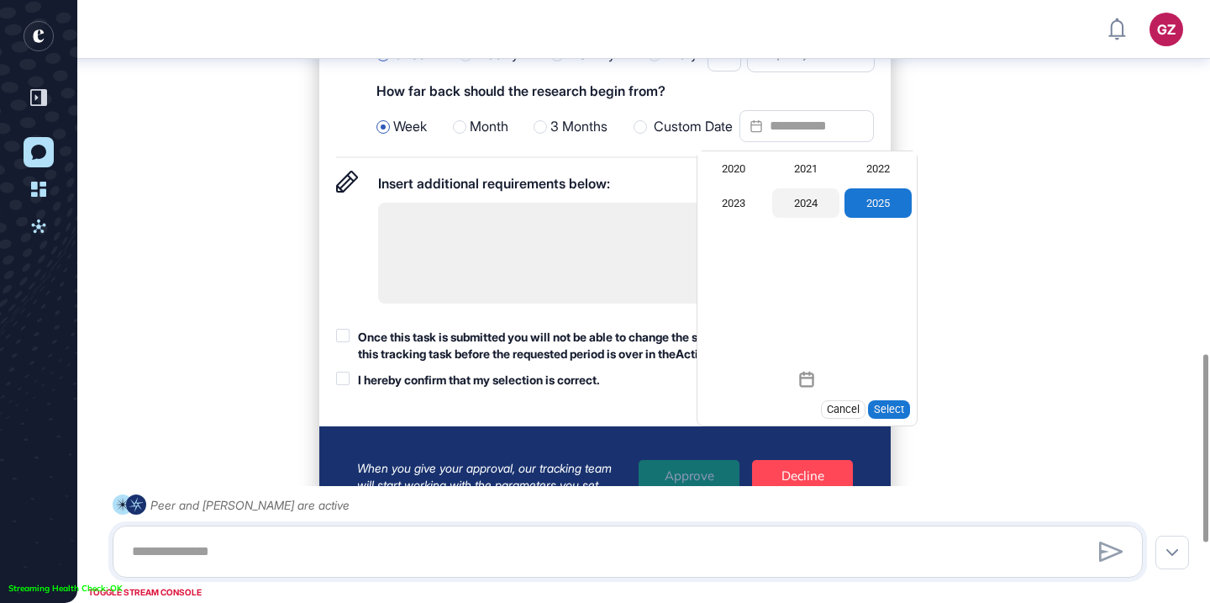
click at [790, 218] on div "2024" at bounding box center [805, 202] width 67 height 29
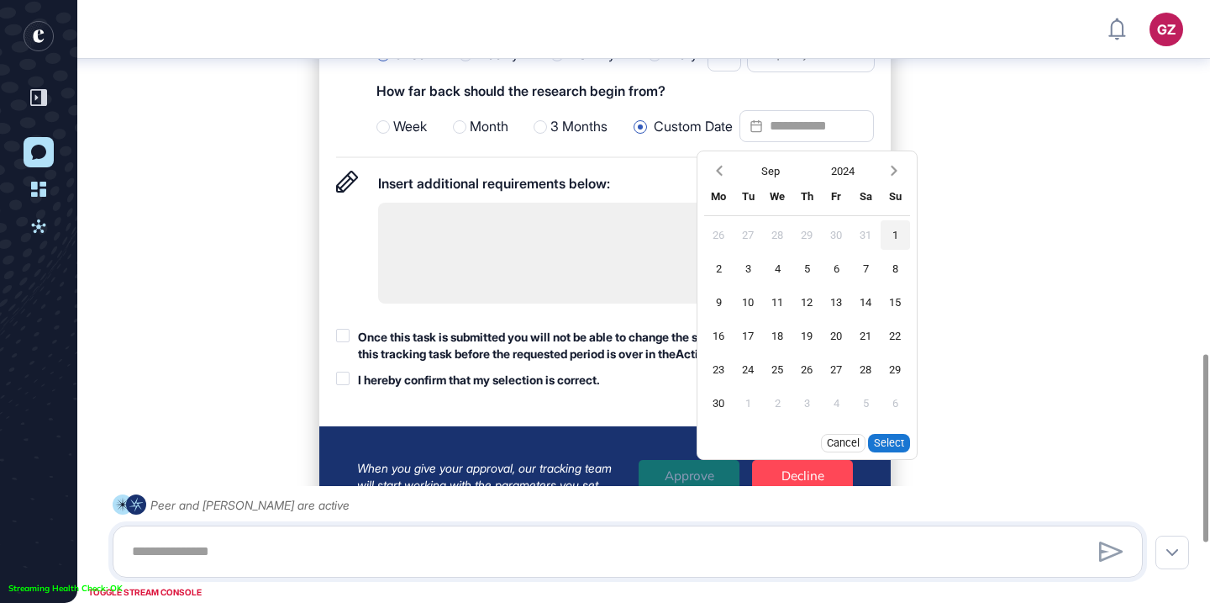
click at [893, 250] on div "1" at bounding box center [895, 234] width 29 height 29
click at [900, 452] on button "Select" at bounding box center [889, 443] width 42 height 18
type input "**********"
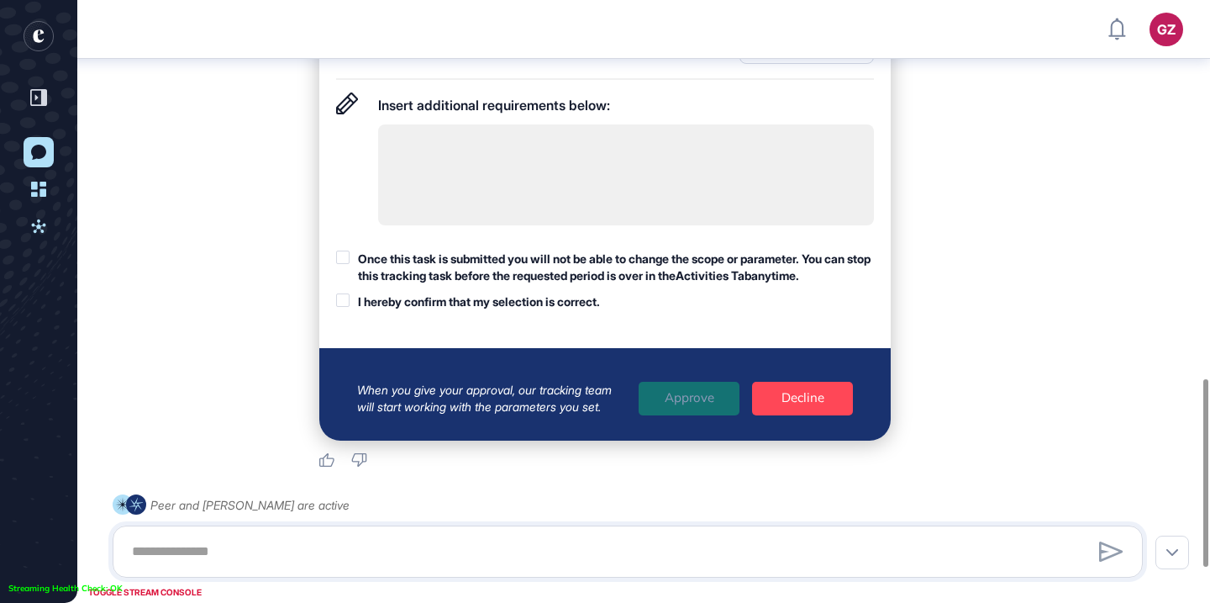
scroll to position [1214, 0]
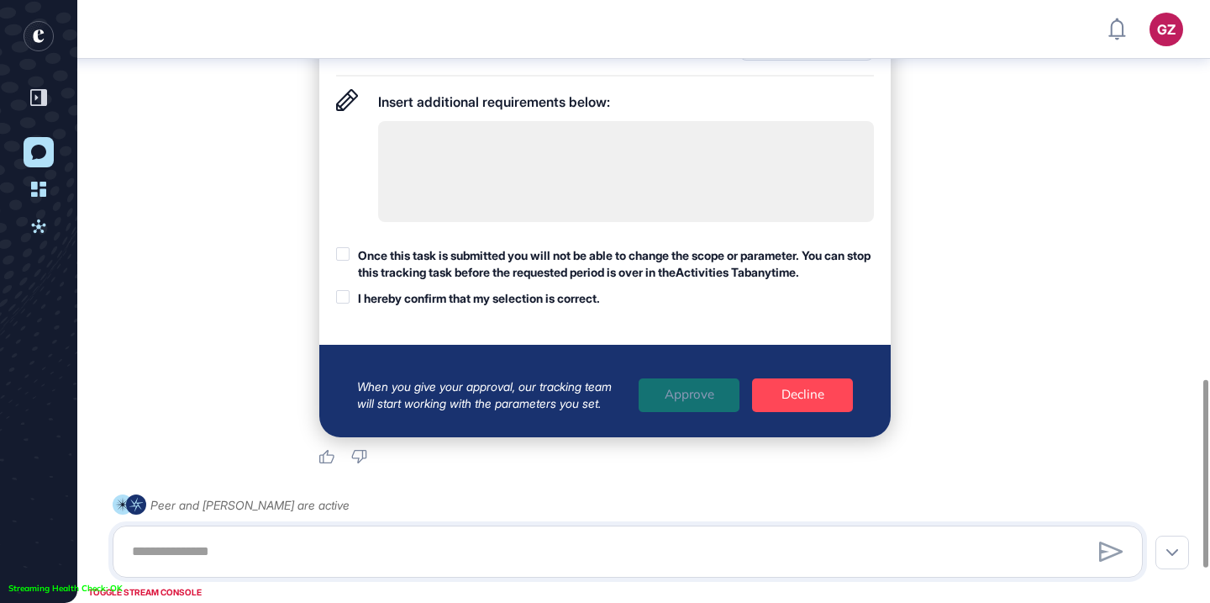
click at [345, 261] on div at bounding box center [342, 253] width 13 height 13
click at [343, 303] on div at bounding box center [342, 296] width 13 height 13
click at [690, 412] on div "Approve" at bounding box center [689, 395] width 101 height 34
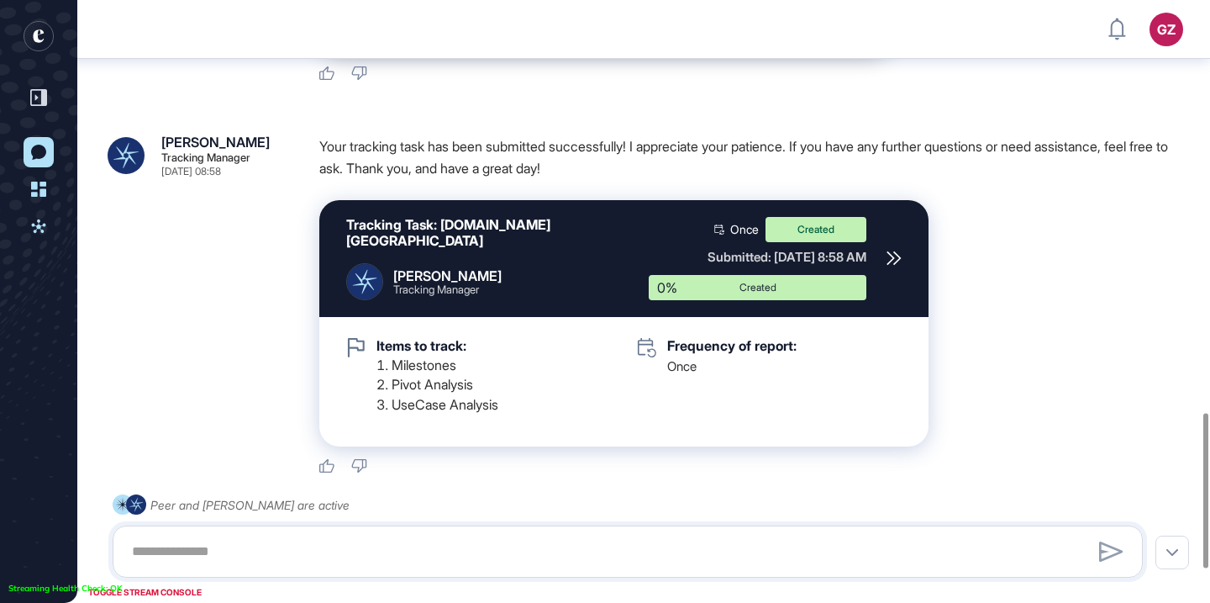
scroll to position [1597, 0]
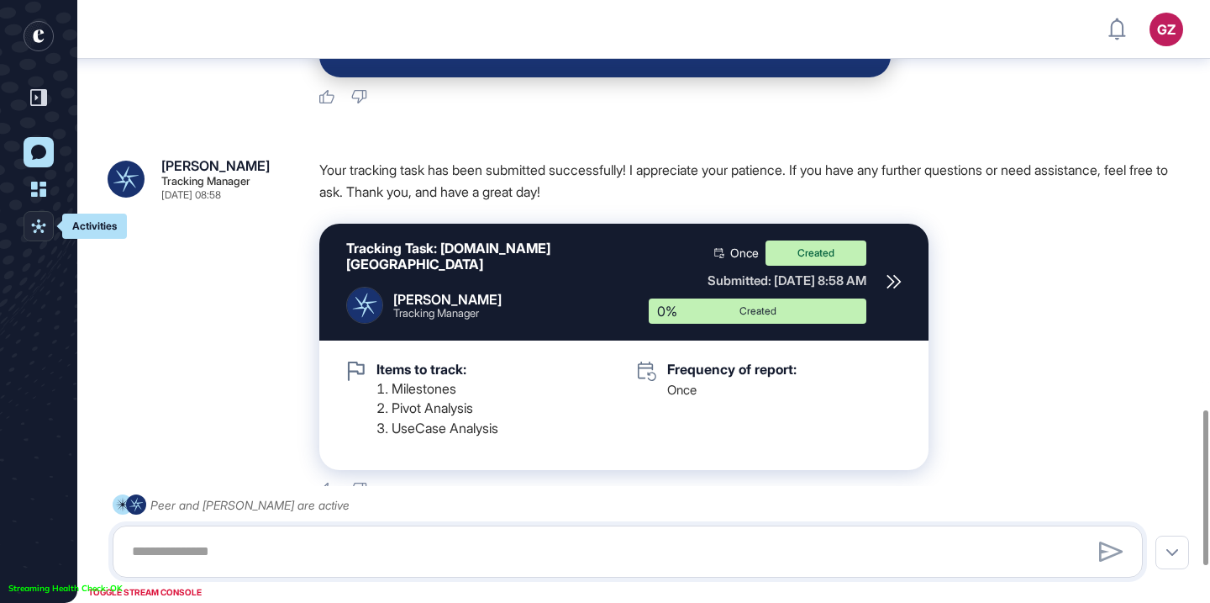
click at [49, 231] on link "Activities" at bounding box center [39, 226] width 30 height 30
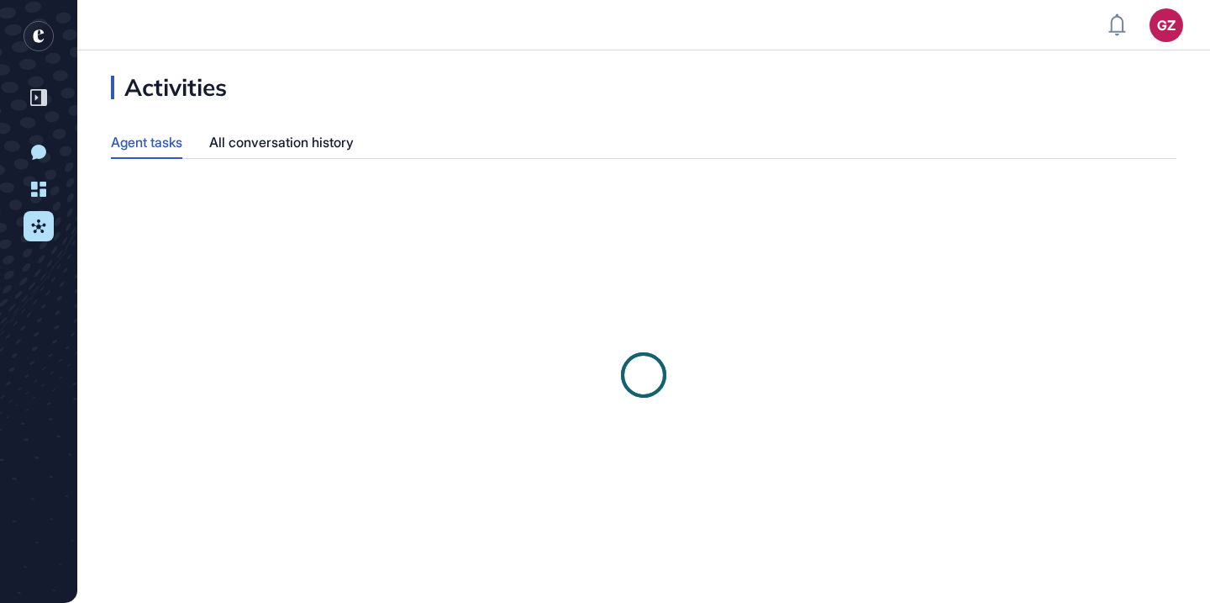
scroll to position [1, 1]
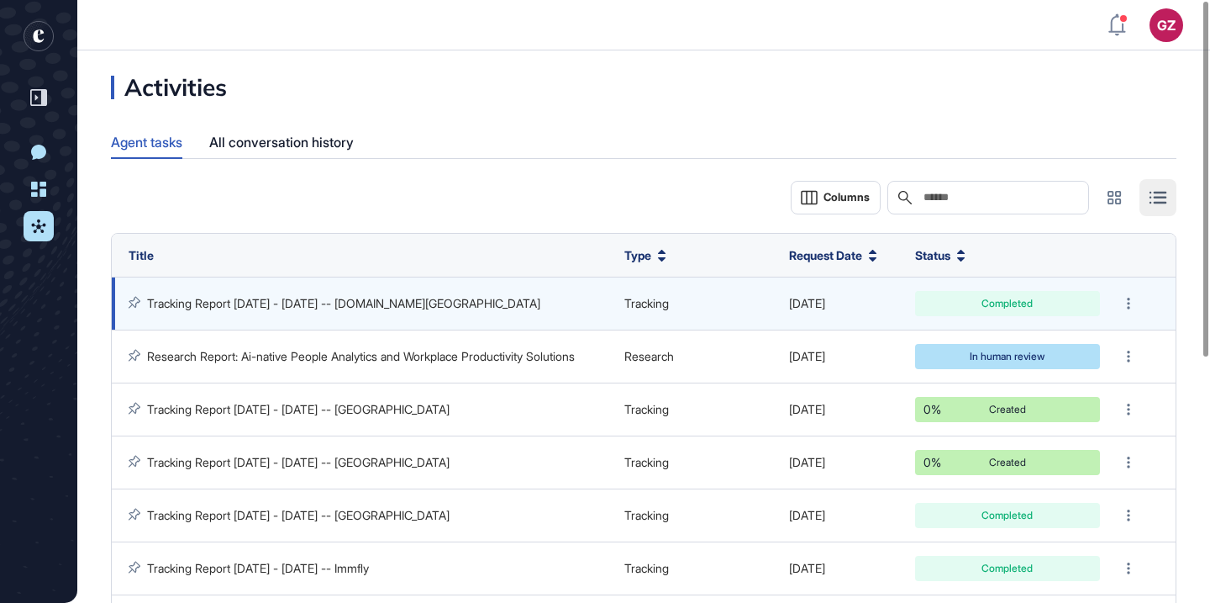
click at [269, 303] on link "Tracking Report Sep 01, 2024 - Sep 16, 2025 -- AUTO24.africa" at bounding box center [343, 303] width 393 height 14
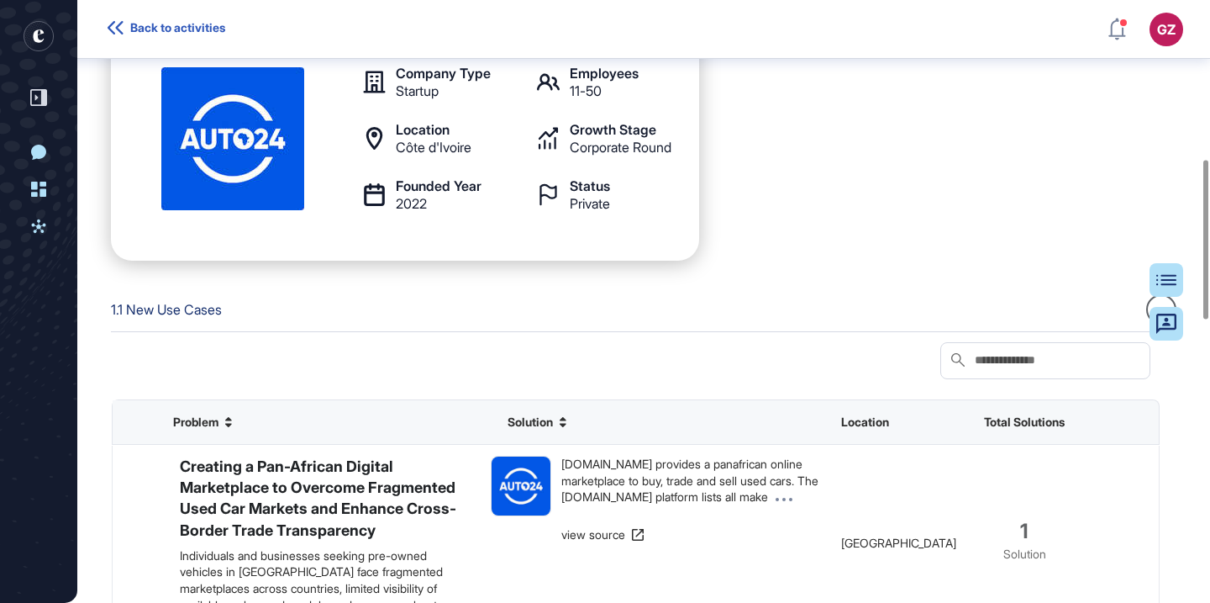
scroll to position [601, 0]
click at [422, 149] on div "Côte d'Ivoire" at bounding box center [434, 146] width 76 height 13
click at [411, 155] on div at bounding box center [411, 155] width 0 height 0
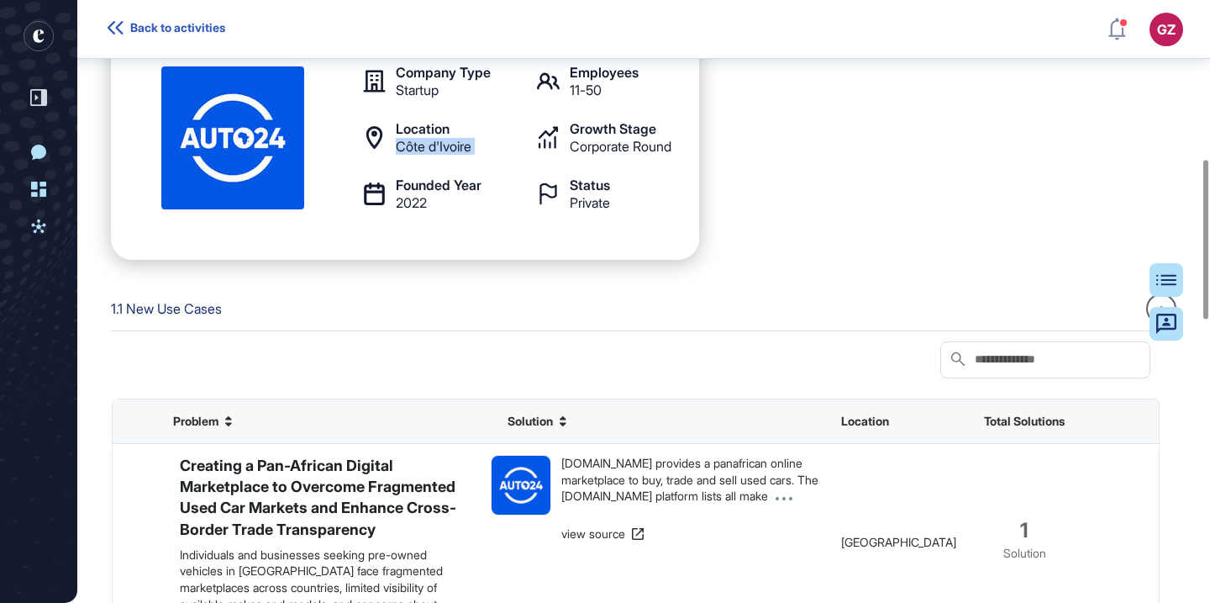
click at [423, 160] on div "Company Type Startup Employees 11-50 Location Côte d'Ivoire Growth Stage Corpor…" at bounding box center [514, 138] width 314 height 144
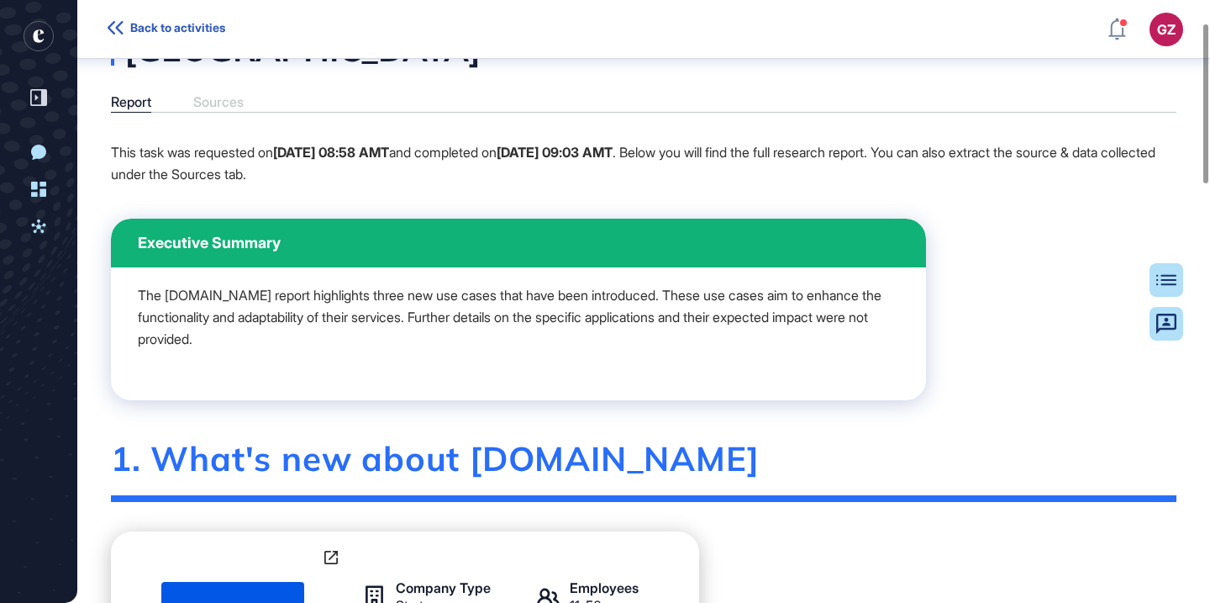
scroll to position [0, 0]
